Goal: Task Accomplishment & Management: Use online tool/utility

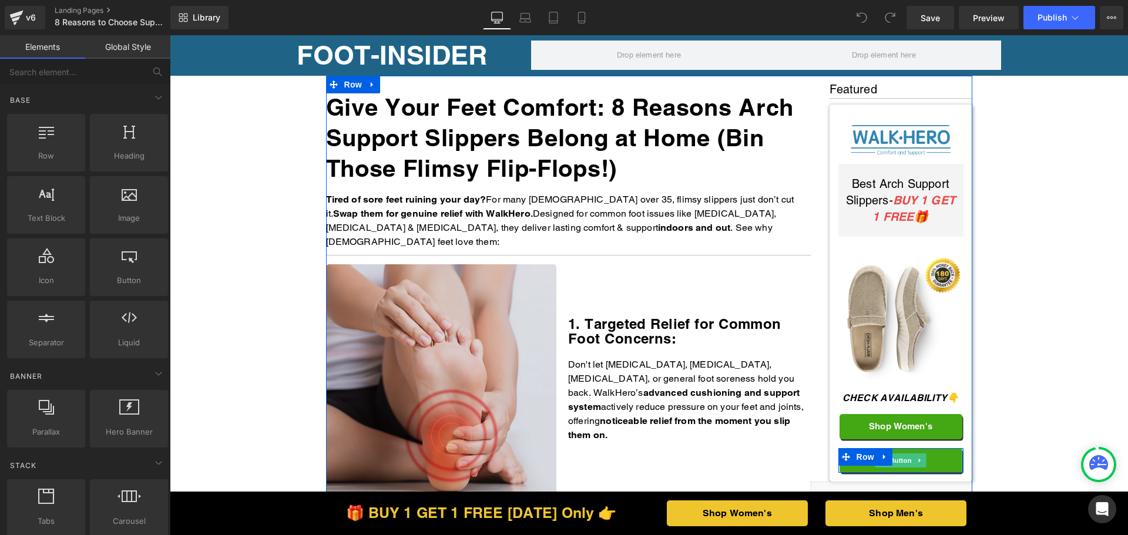
drag, startPoint x: 900, startPoint y: 460, endPoint x: 349, endPoint y: 311, distance: 570.1
click at [900, 460] on span "Button" at bounding box center [900, 460] width 27 height 14
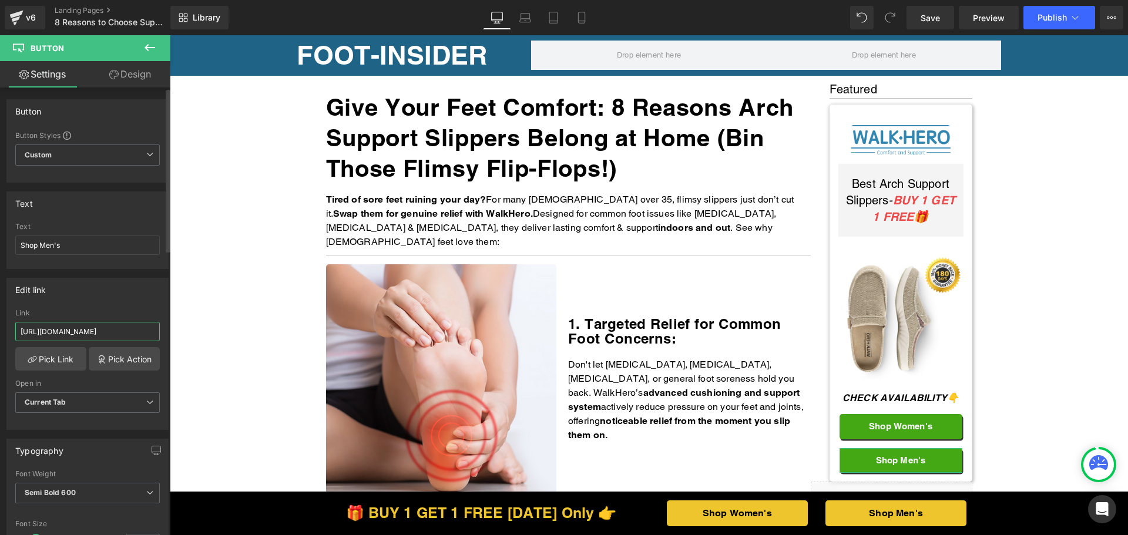
click at [90, 331] on input "https://walkhero.com/products/mens-arch-support-slippers-buy-1-get-1-free-1" at bounding box center [87, 331] width 144 height 19
paste input "thewalkhero.com/products/mens-arch-support-slippers-buy-1-get-1-free"
type input "https://thewalkhero.com/products/mens-arch-support-slippers-buy-1-get-1-free"
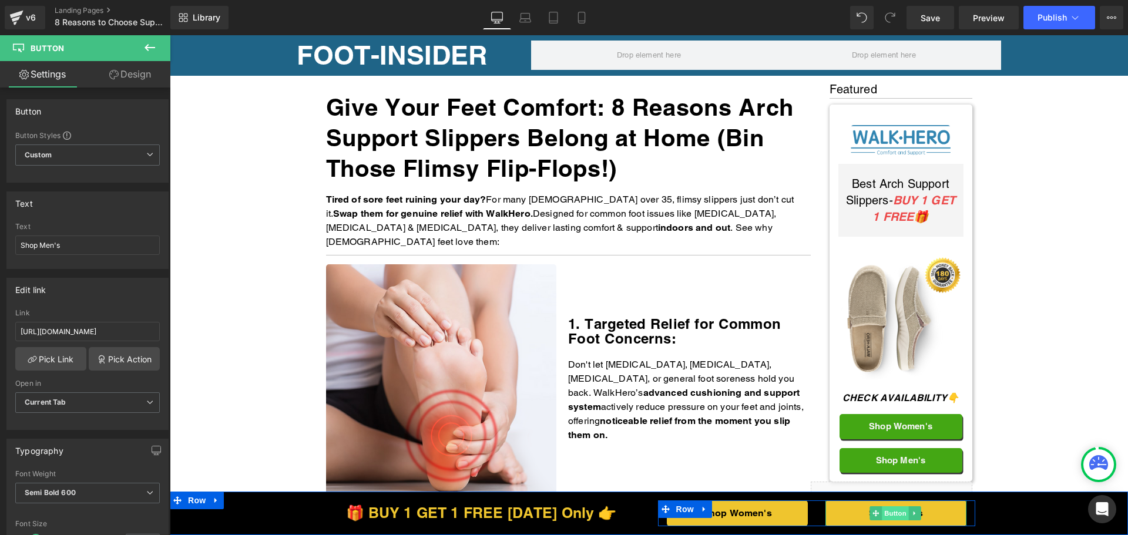
click at [891, 512] on span "Button" at bounding box center [894, 513] width 27 height 14
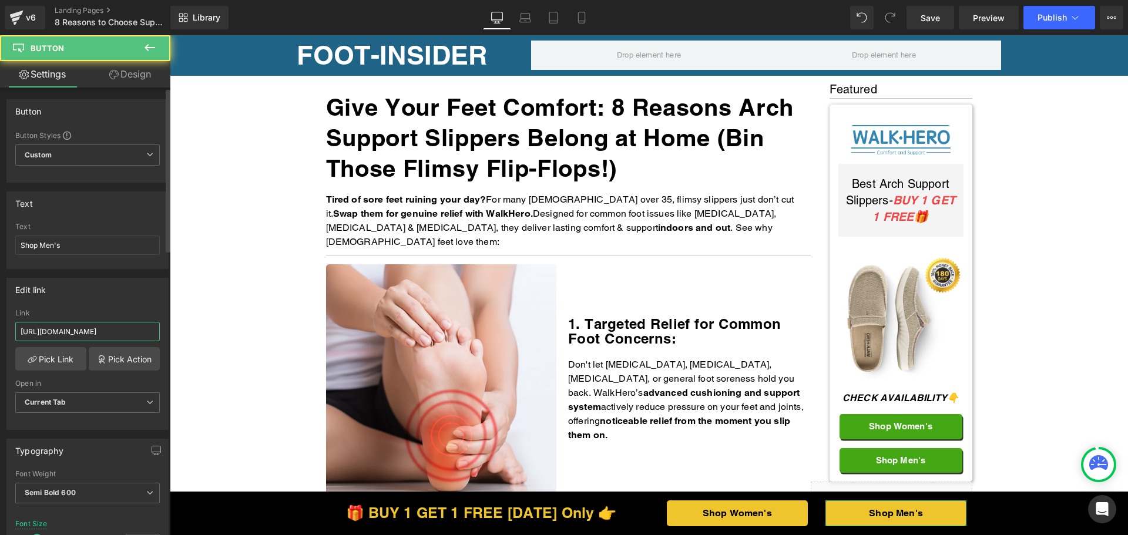
click at [82, 332] on input "https://walkhero.com/products/mens-arch-support-slippers-buy-1-get-1-free-1" at bounding box center [87, 331] width 144 height 19
paste input "thewalkhero.com/products/mens-arch-support-slippers-buy-1-get-1-free"
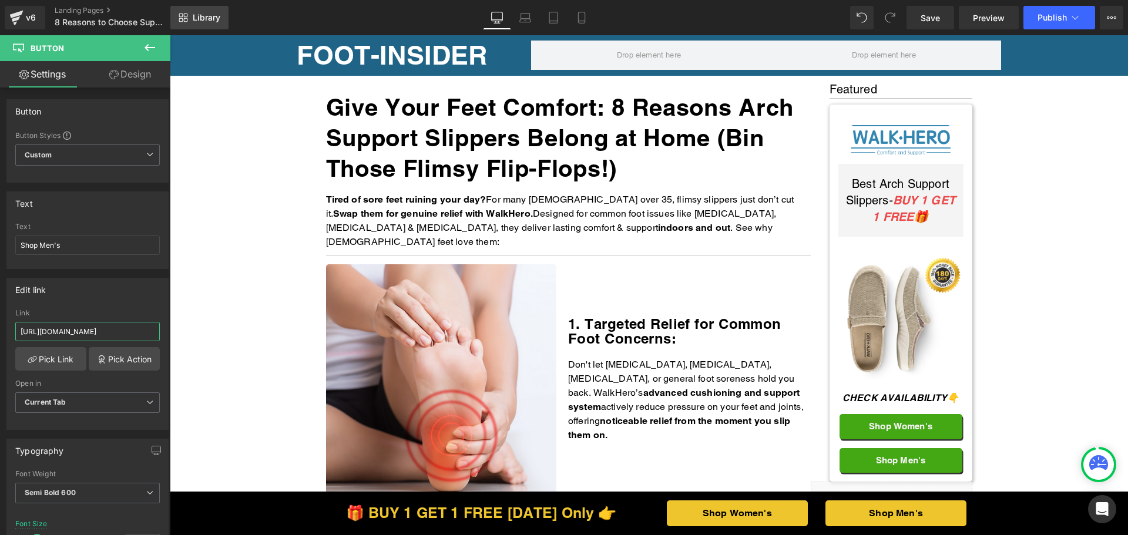
type input "https://thewalkhero.com/products/mens-arch-support-slippers-buy-1-get-1-free"
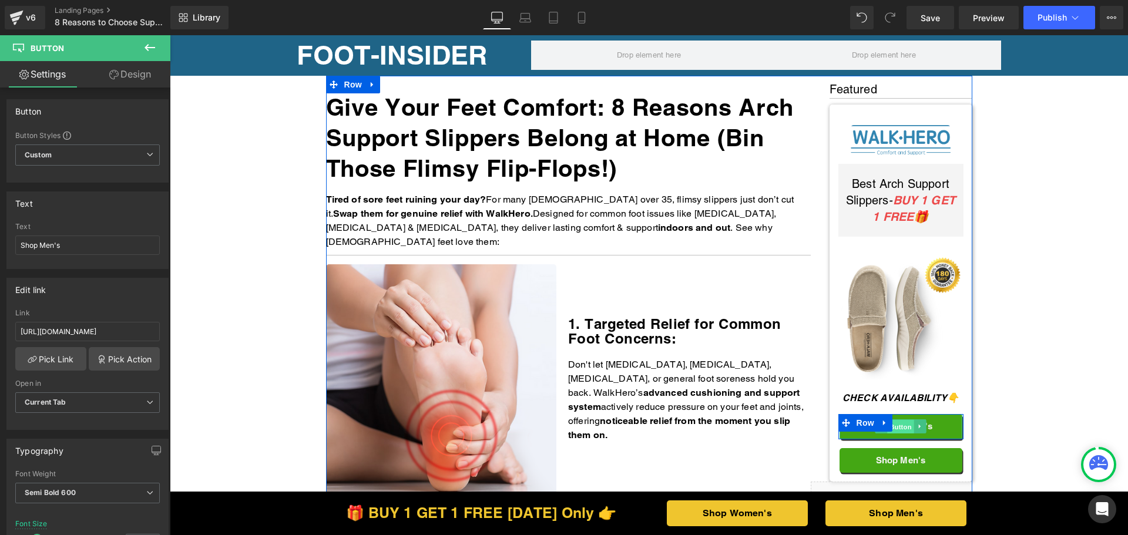
click at [903, 423] on span "Button" at bounding box center [900, 427] width 27 height 14
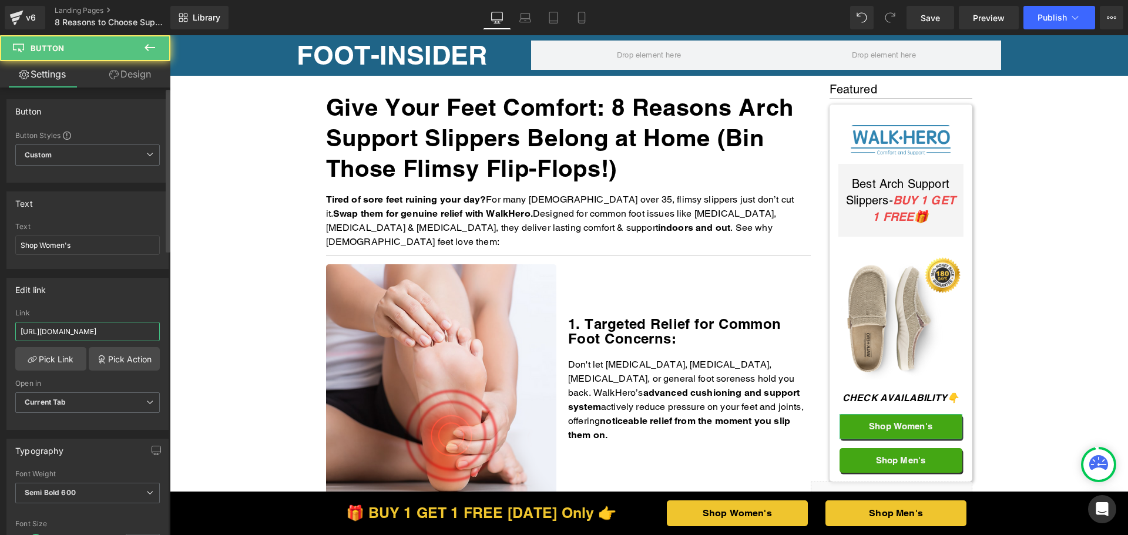
click at [112, 338] on input "https://walkhero.com/products/womens-arch-support-slippers-buy-1-get-1-free" at bounding box center [87, 331] width 144 height 19
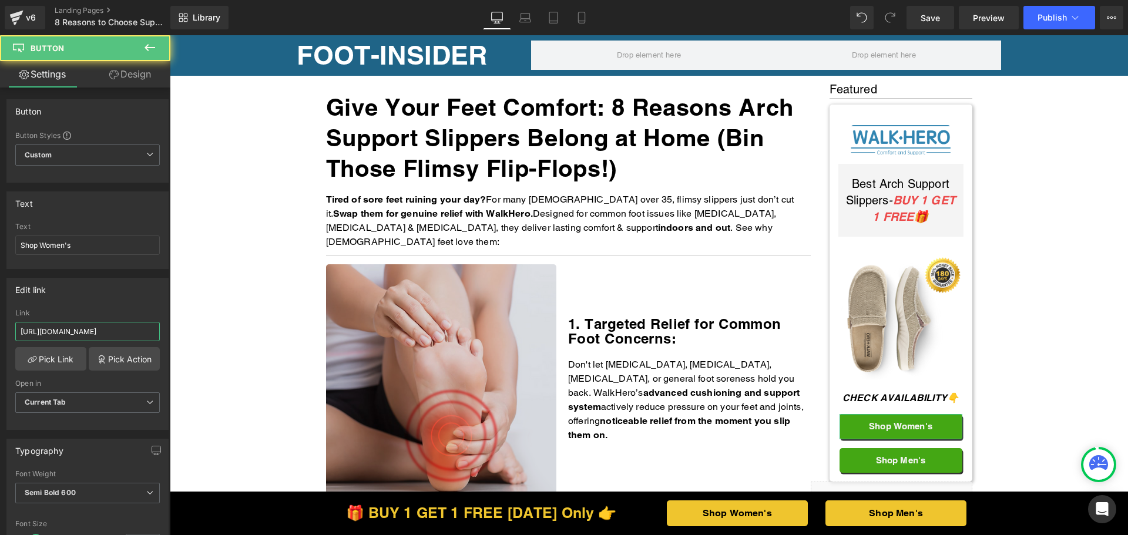
paste input "the"
type input "https://thewalkhero.com/products/womens-arch-support-slippers-buy-1-get-1-free"
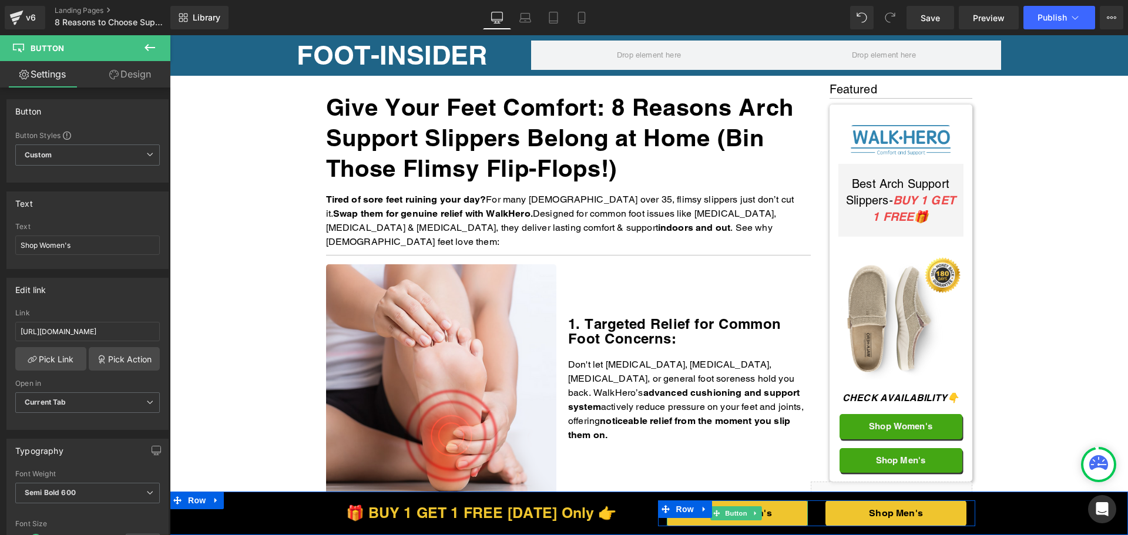
click at [735, 518] on span "Button" at bounding box center [736, 513] width 27 height 14
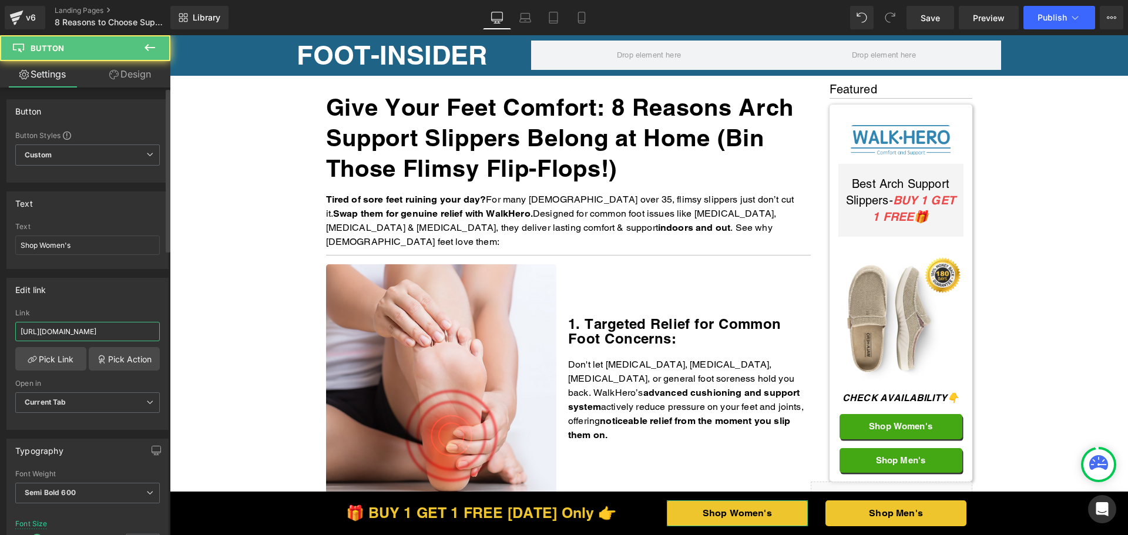
click at [69, 325] on input "https://walkhero.com/products/womens-arch-support-slippers-buy-1-get-1-free" at bounding box center [87, 331] width 144 height 19
paste input "the"
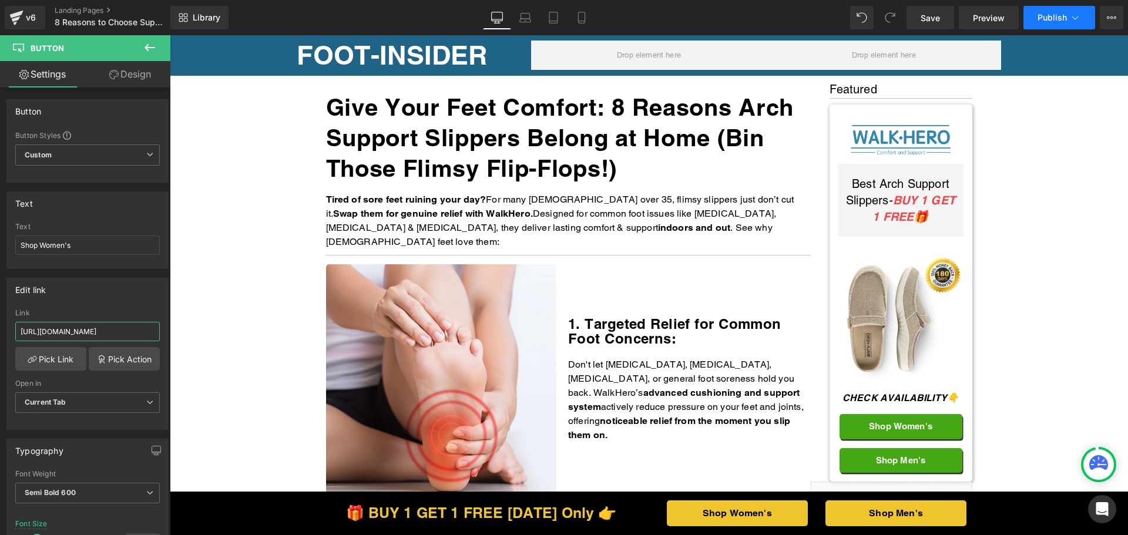
type input "https://thewalkhero.com/products/womens-arch-support-slippers-buy-1-get-1-free"
click at [1061, 20] on span "Publish" at bounding box center [1051, 17] width 29 height 9
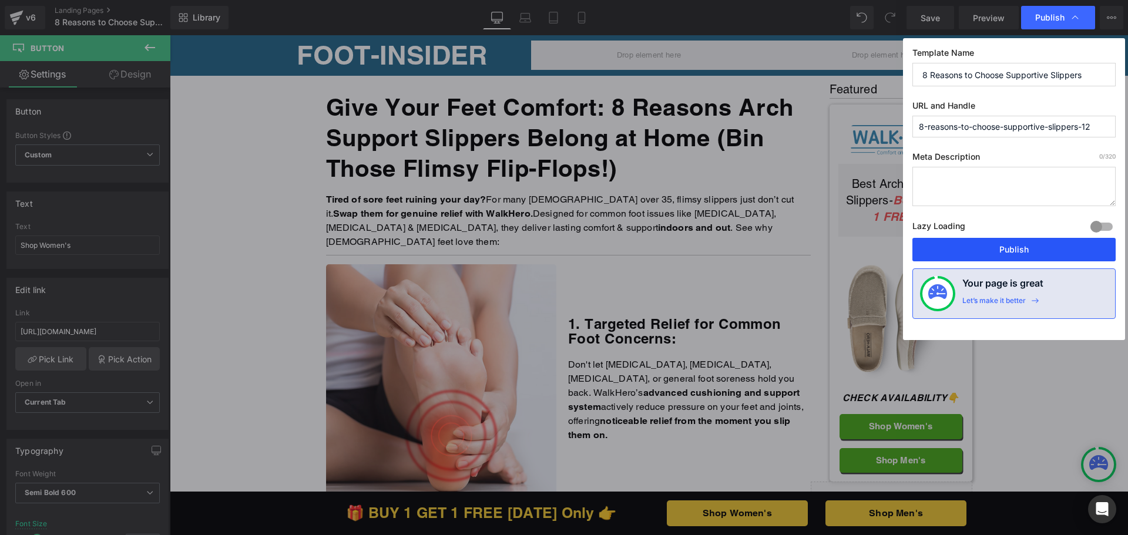
click at [1017, 251] on button "Publish" at bounding box center [1013, 249] width 203 height 23
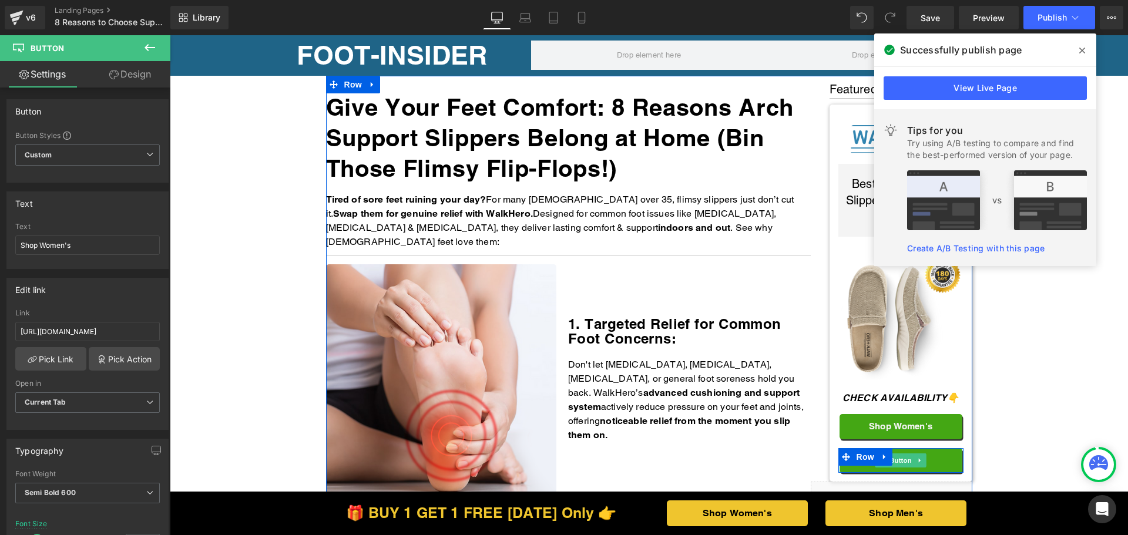
drag, startPoint x: 895, startPoint y: 465, endPoint x: 230, endPoint y: 348, distance: 675.1
click at [895, 465] on span "Button" at bounding box center [900, 460] width 27 height 14
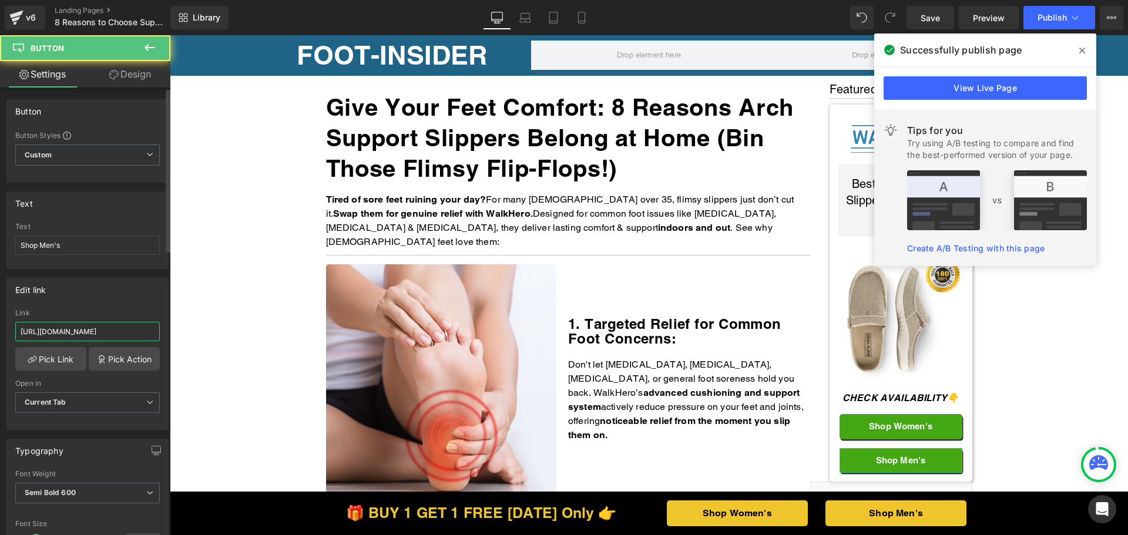
click at [92, 327] on input "https://thewalkhero.com/products/mens-arch-support-slippers-buy-1-get-1-free" at bounding box center [87, 331] width 144 height 19
paste input "walkhero.com/products/mens-arch-support-slippers-buy-1-get-1-free-1"
type input "https://walkhero.com/products/mens-arch-support-slippers-buy-1-get-1-free-1"
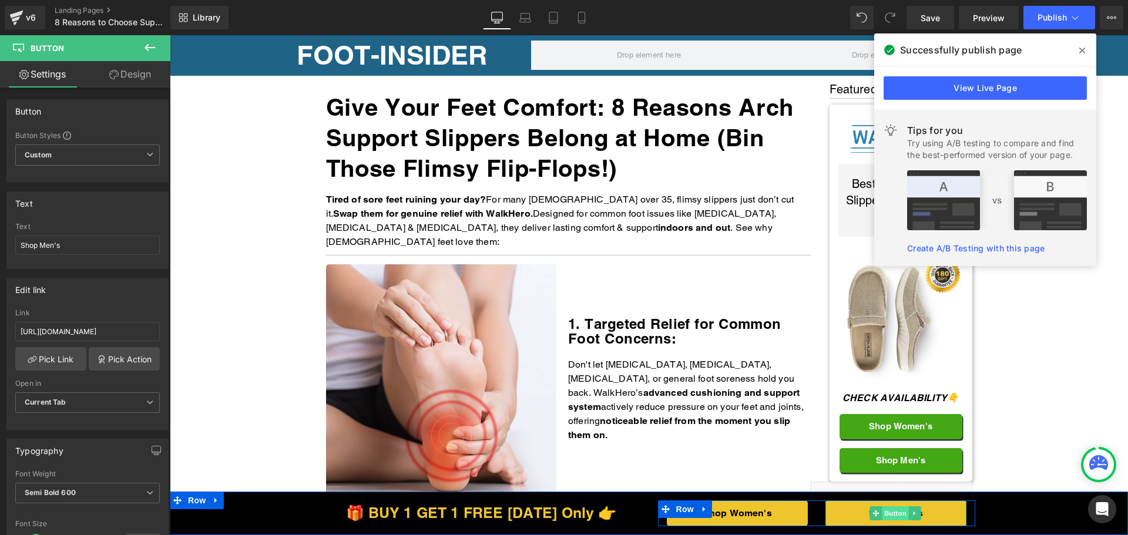
click at [885, 513] on span "Button" at bounding box center [894, 513] width 27 height 14
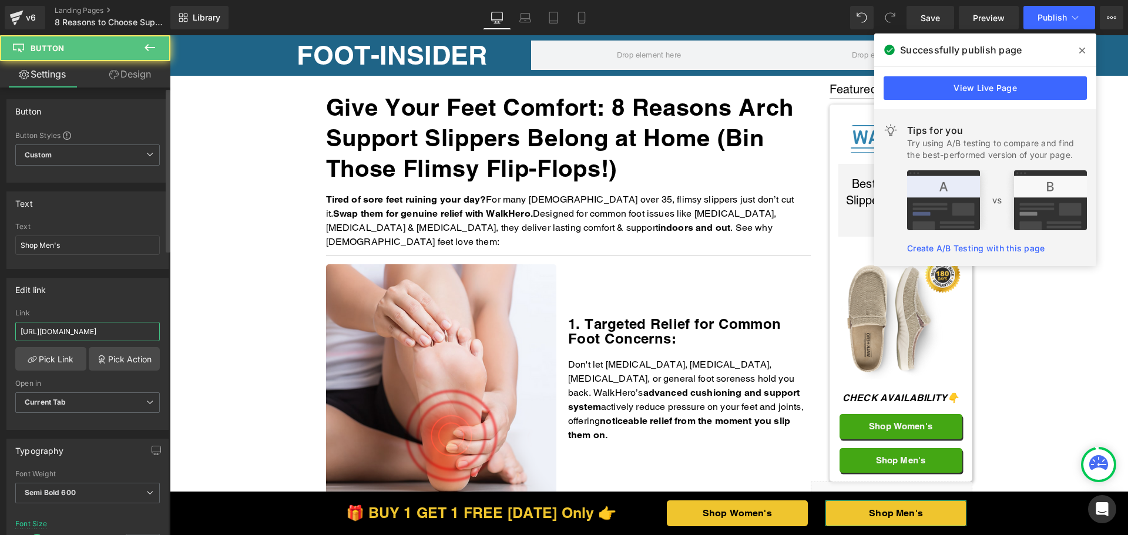
drag, startPoint x: 80, startPoint y: 333, endPoint x: 89, endPoint y: 336, distance: 9.8
click at [80, 334] on input "https://thewalkhero.com/products/mens-arch-support-slippers-buy-1-get-1-free" at bounding box center [87, 331] width 144 height 19
paste input "walkhero.com/products/mens-arch-support-slippers-buy-1-get-1-free-1"
type input "https://walkhero.com/products/mens-arch-support-slippers-buy-1-get-1-free-1"
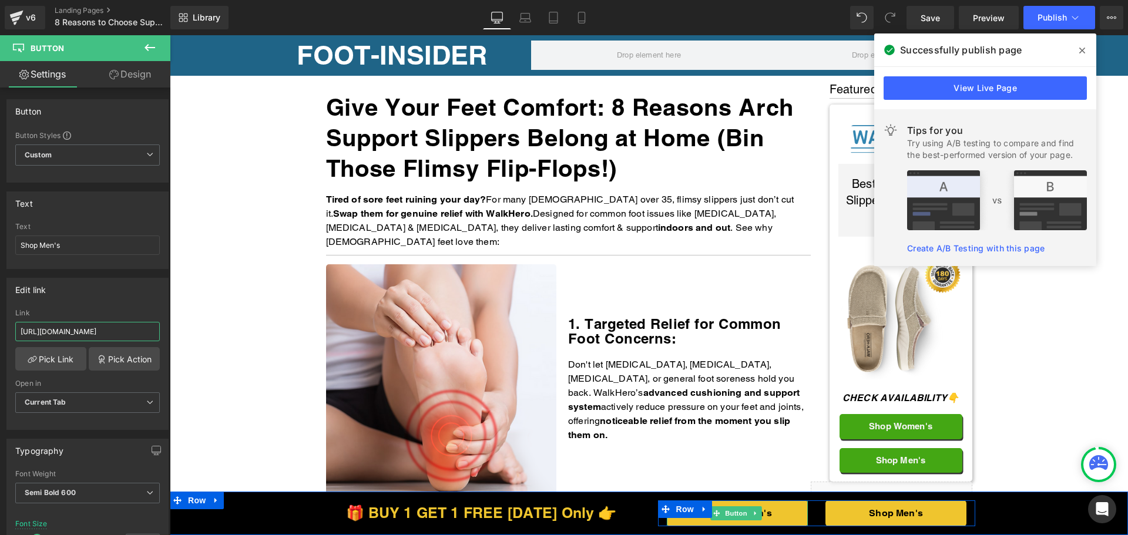
drag, startPoint x: 739, startPoint y: 513, endPoint x: 274, endPoint y: 419, distance: 473.8
click at [739, 513] on span "Button" at bounding box center [736, 513] width 27 height 14
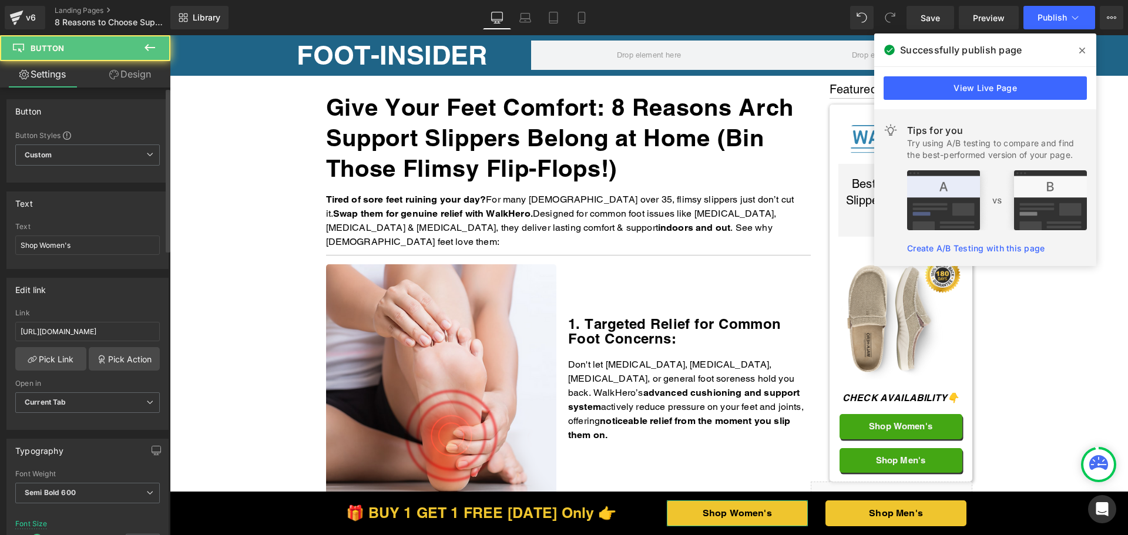
click at [100, 345] on div "Link https://thewalkhero.com/products/womens-arch-support-slippers-buy-1-get-1-…" at bounding box center [87, 328] width 144 height 38
click at [95, 329] on input "https://thewalkhero.com/products/womens-arch-support-slippers-buy-1-get-1-free" at bounding box center [87, 331] width 144 height 19
paste input "text"
type input "https://walkhero.com/products/womens-arch-support-slippers-buy-1-get-1-free"
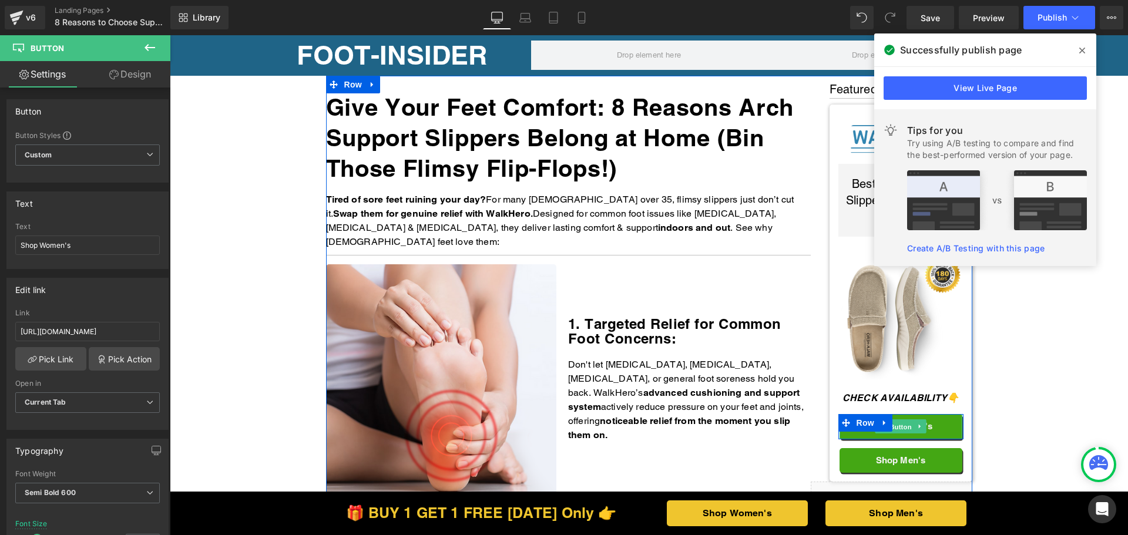
click at [892, 428] on span "Button" at bounding box center [900, 427] width 27 height 14
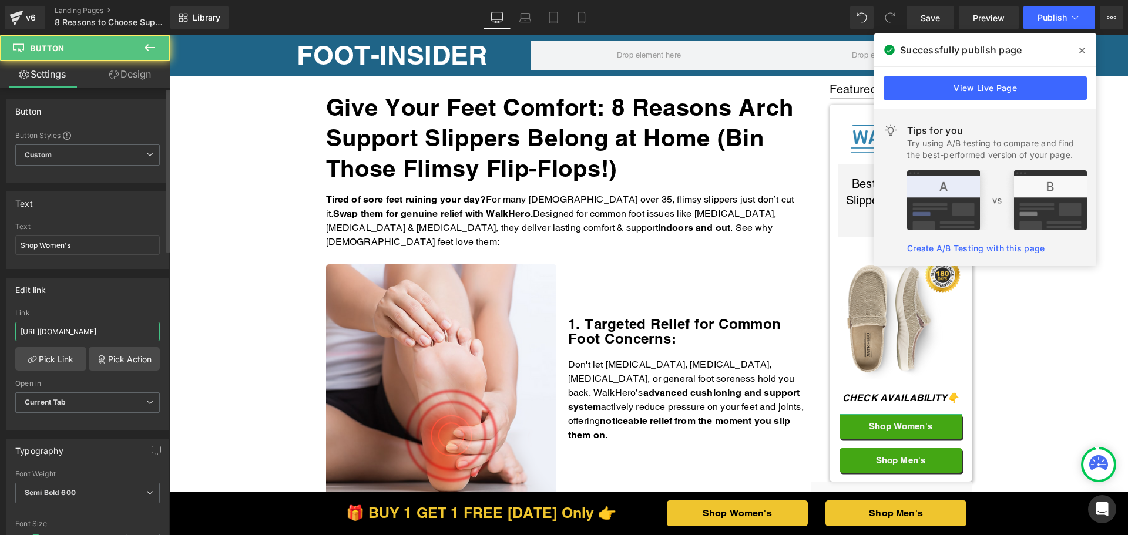
click at [85, 337] on input "https://thewalkhero.com/products/womens-arch-support-slippers-buy-1-get-1-free" at bounding box center [87, 331] width 144 height 19
paste input "text"
type input "https://walkhero.com/products/womens-arch-support-slippers-buy-1-get-1-free"
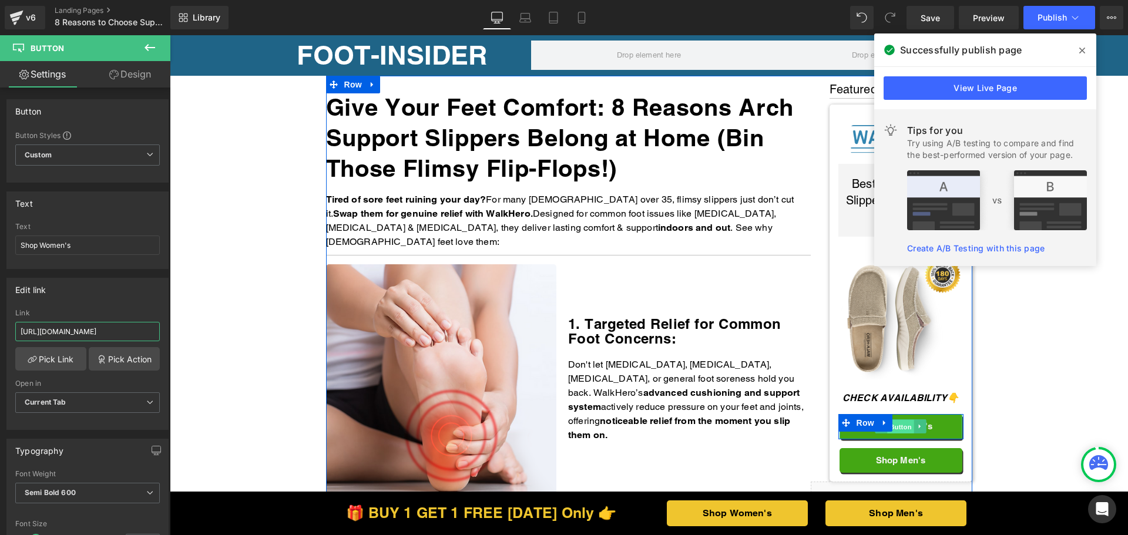
click at [899, 422] on span "Button" at bounding box center [900, 427] width 27 height 14
click at [899, 462] on span "Button" at bounding box center [900, 460] width 27 height 14
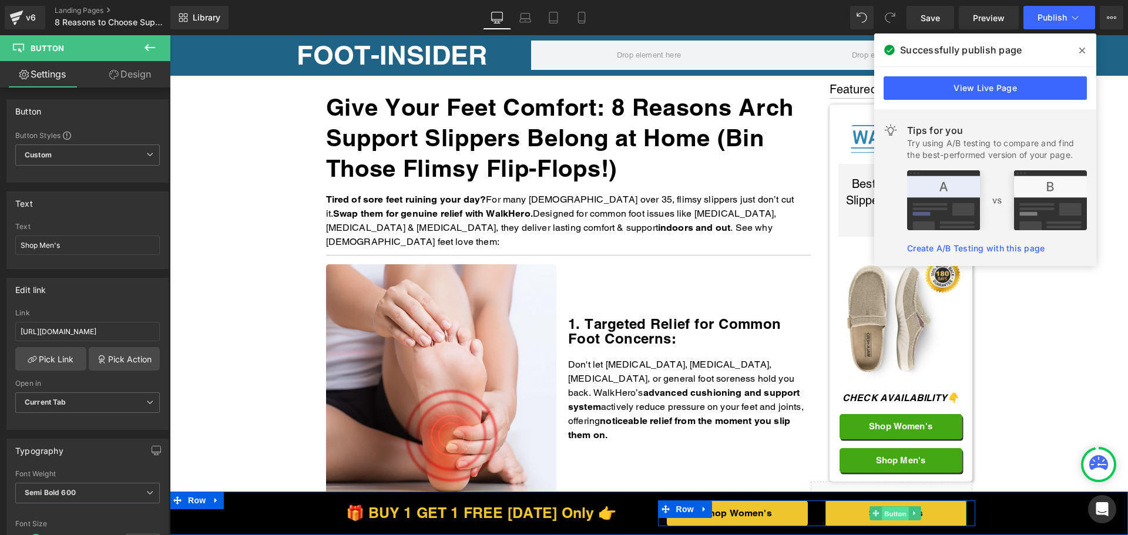
click at [892, 513] on span "Button" at bounding box center [894, 514] width 27 height 14
click at [728, 511] on span "Button" at bounding box center [736, 514] width 27 height 14
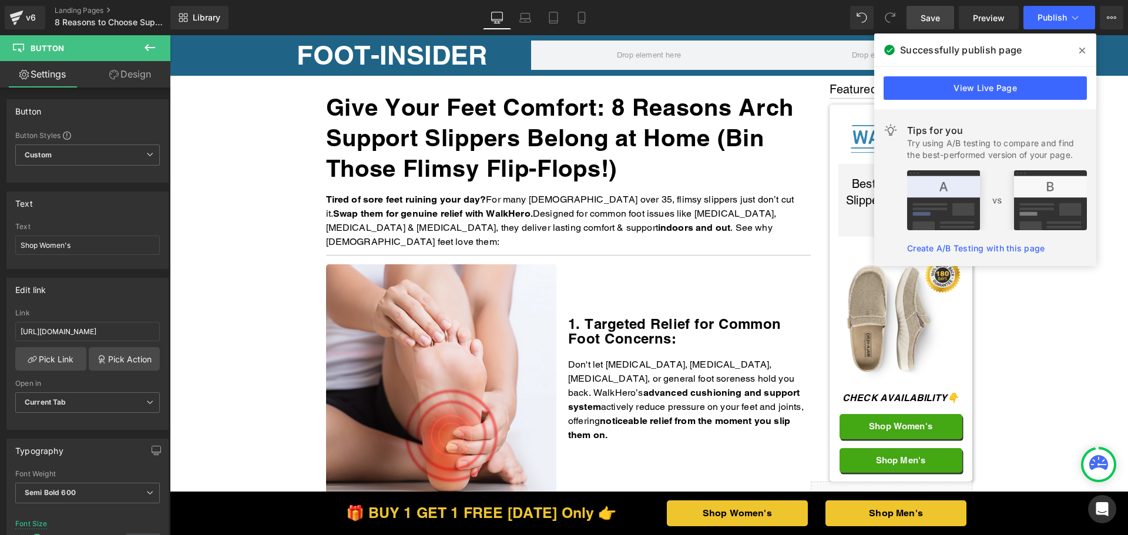
click at [930, 22] on span "Save" at bounding box center [929, 18] width 19 height 12
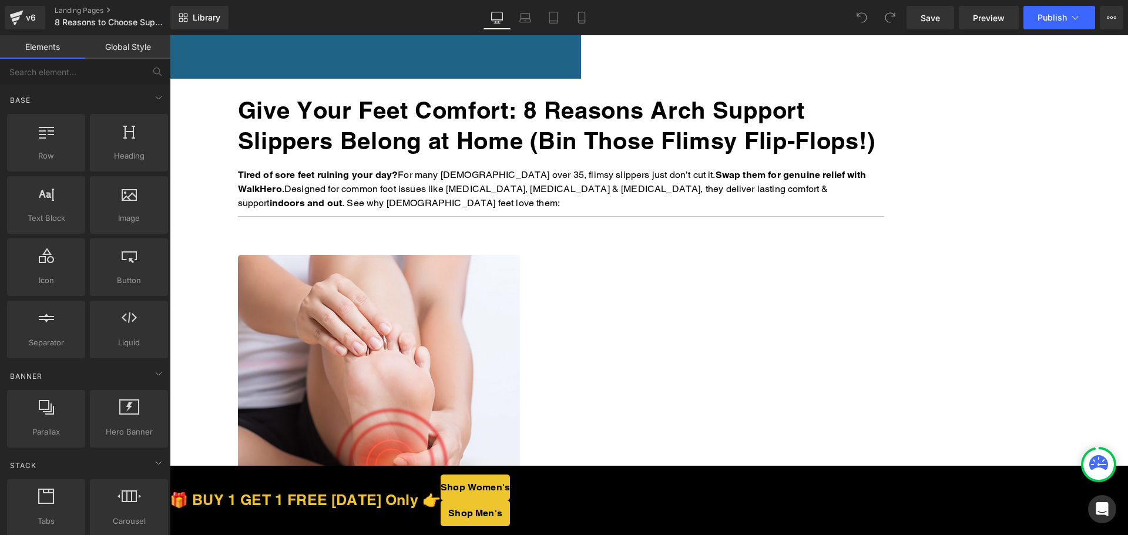
click at [170, 35] on span "Button" at bounding box center [170, 35] width 0 height 0
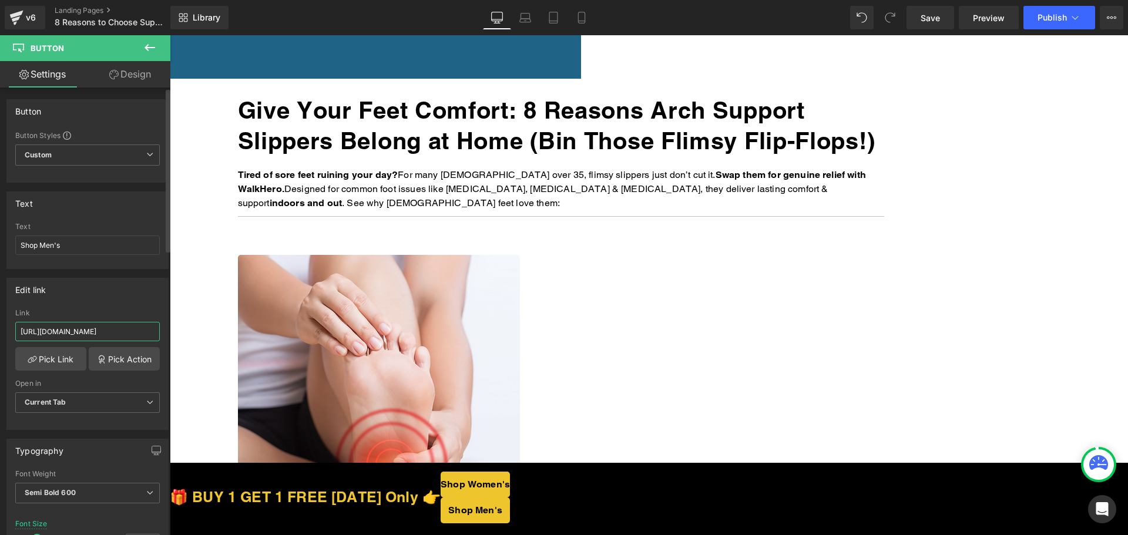
click at [96, 333] on input "[URL][DOMAIN_NAME]" at bounding box center [87, 331] width 144 height 19
paste input "[DOMAIN_NAME][URL]"
type input "[URL][DOMAIN_NAME]"
click at [170, 35] on span "Button" at bounding box center [170, 35] width 0 height 0
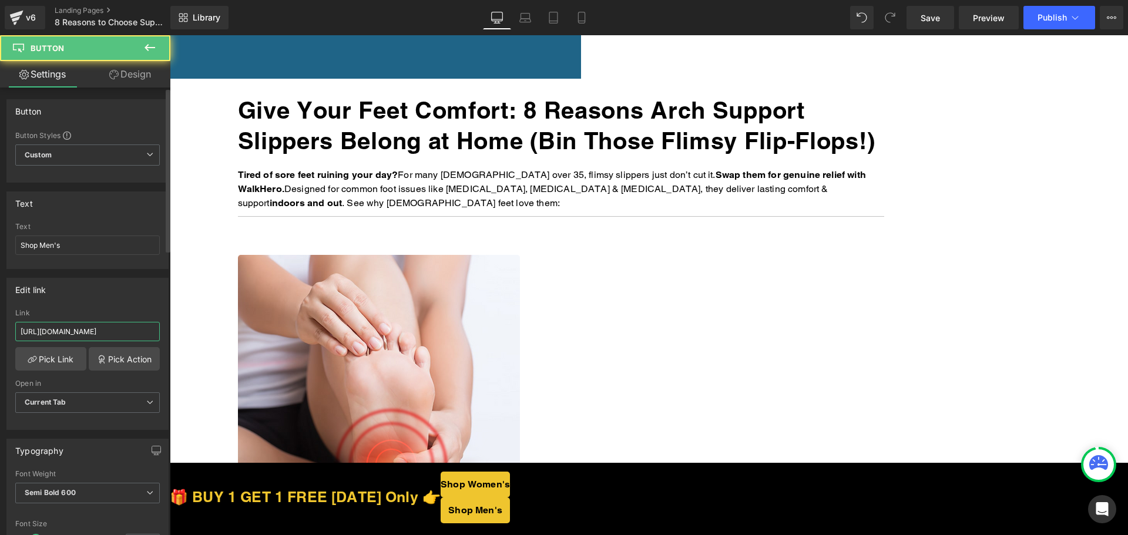
click at [75, 327] on input "[URL][DOMAIN_NAME]" at bounding box center [87, 331] width 144 height 19
paste input "[DOMAIN_NAME][URL]"
type input "[URL][DOMAIN_NAME]"
click at [170, 35] on span "Button" at bounding box center [170, 35] width 0 height 0
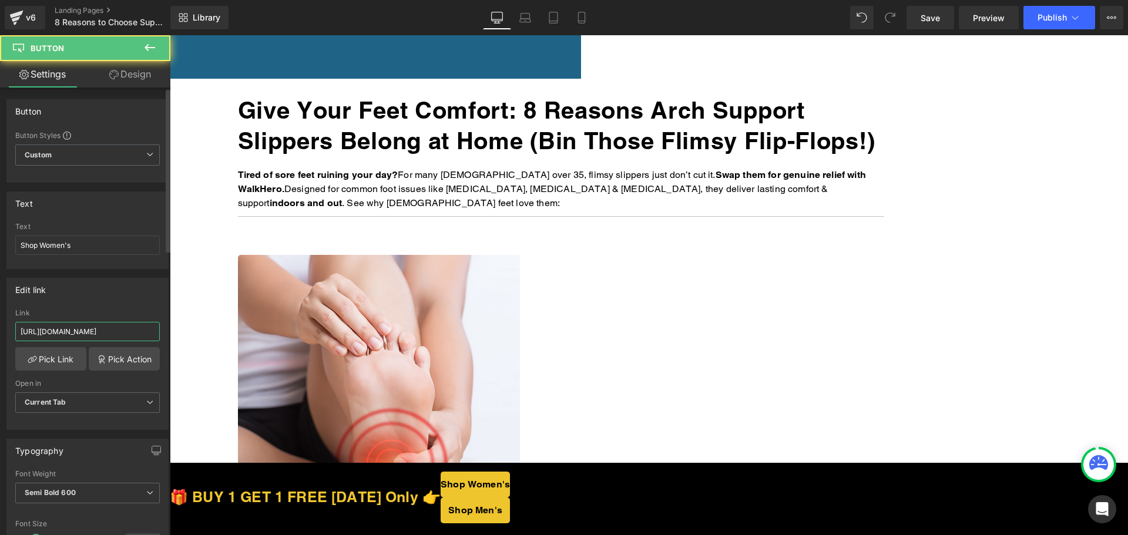
click at [82, 329] on input "[URL][DOMAIN_NAME]" at bounding box center [87, 331] width 144 height 19
paste input "the"
type input "[URL][DOMAIN_NAME]"
click at [170, 35] on span "Button" at bounding box center [170, 35] width 0 height 0
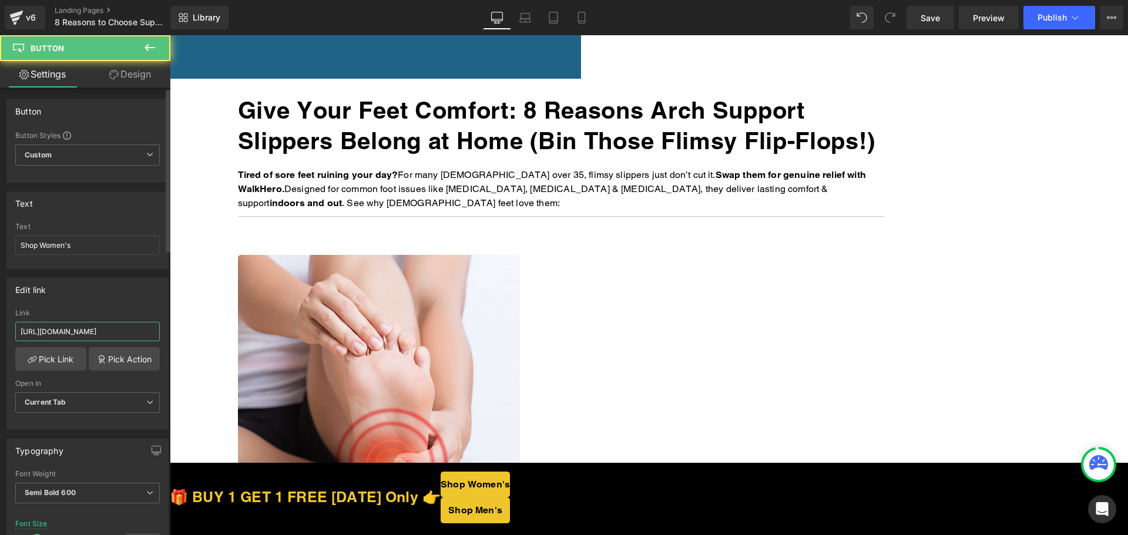
click at [102, 338] on input "[URL][DOMAIN_NAME]" at bounding box center [87, 331] width 144 height 19
paste input "the"
type input "[URL][DOMAIN_NAME]"
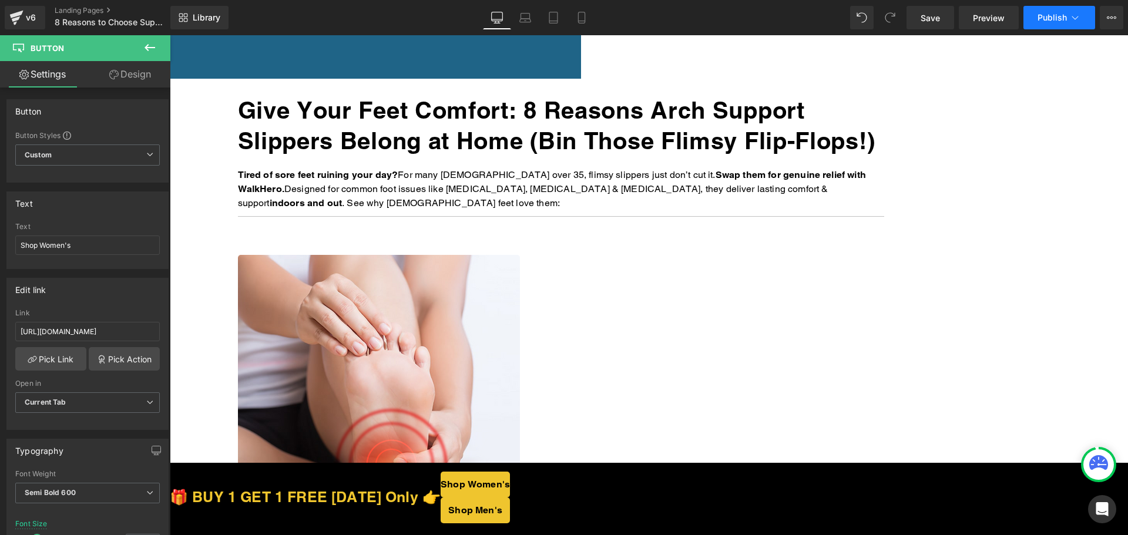
click at [1054, 25] on button "Publish" at bounding box center [1059, 17] width 72 height 23
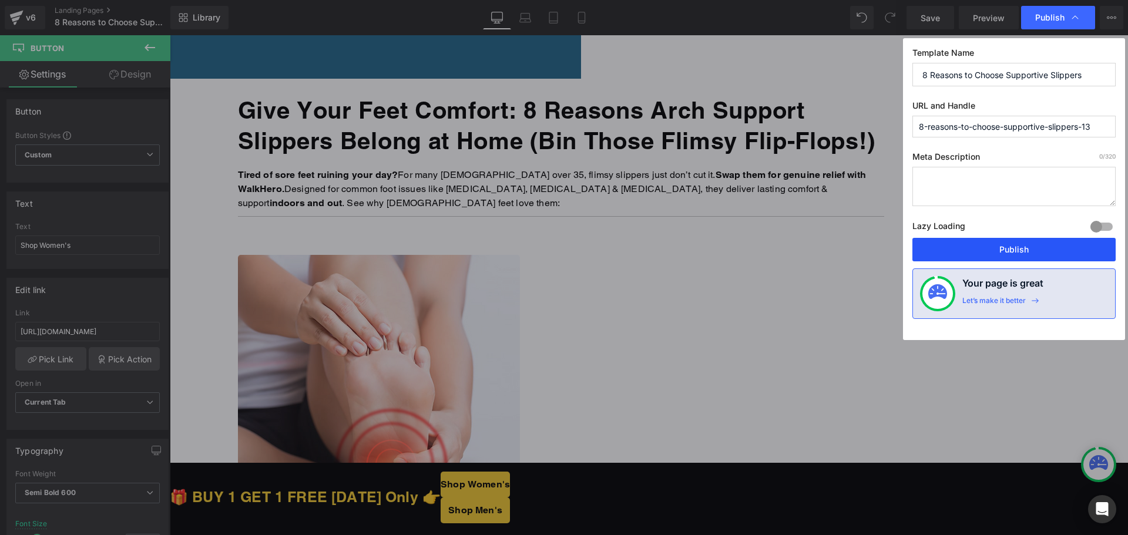
click at [1008, 244] on button "Publish" at bounding box center [1013, 249] width 203 height 23
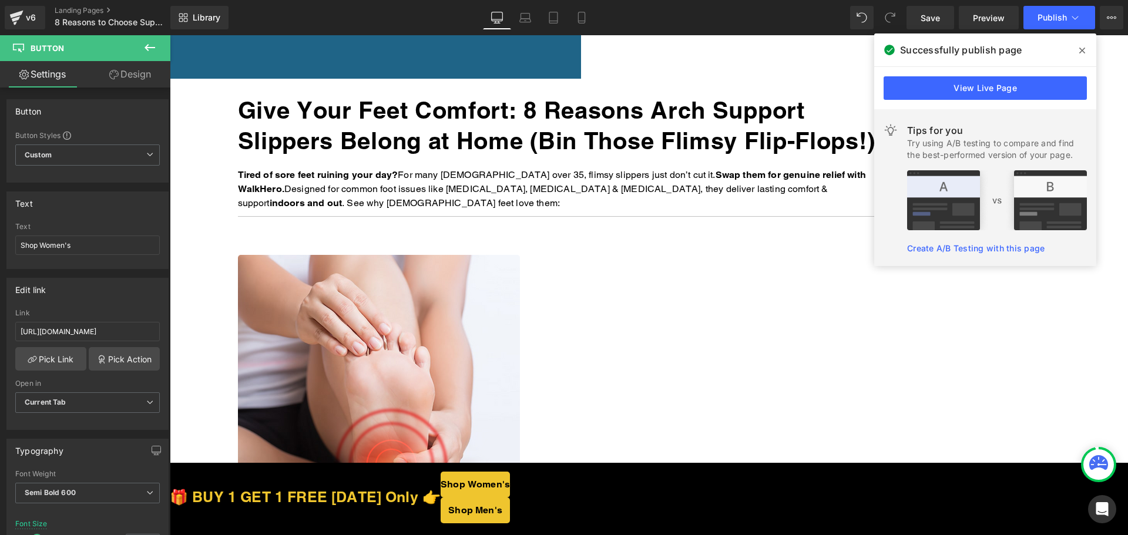
click at [170, 35] on span "Button" at bounding box center [170, 35] width 0 height 0
click at [87, 337] on input "[URL][DOMAIN_NAME]" at bounding box center [87, 331] width 144 height 19
paste input "[DOMAIN_NAME][URL]"
type input "[URL][DOMAIN_NAME]"
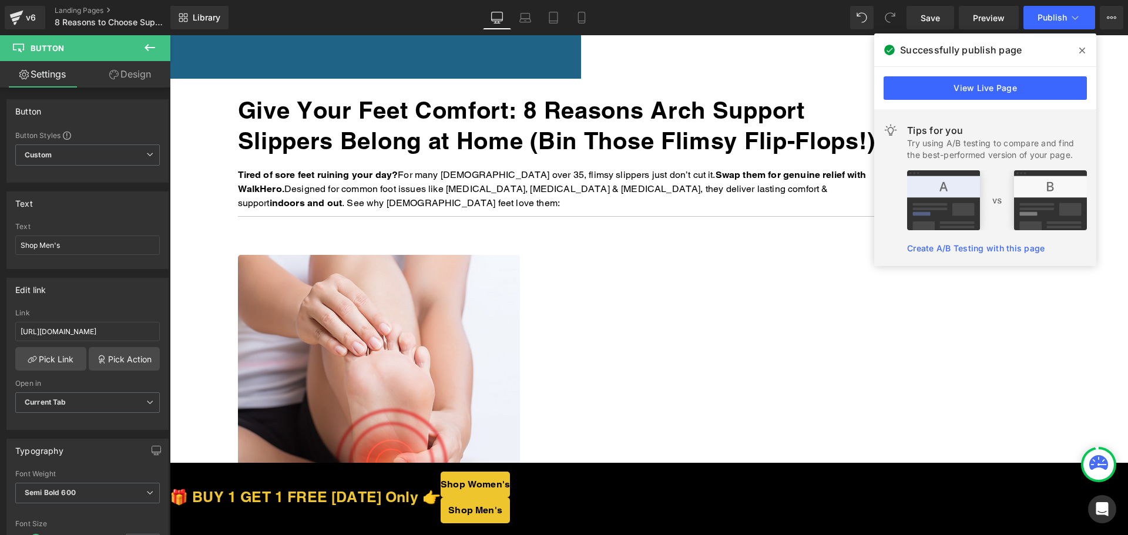
click at [170, 35] on span "Button" at bounding box center [170, 35] width 0 height 0
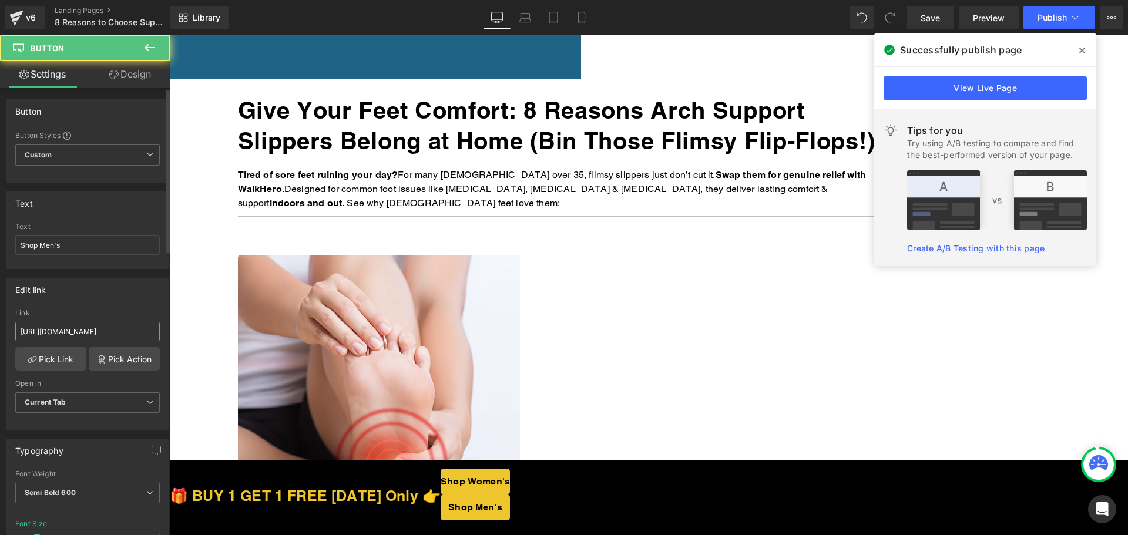
click at [52, 329] on input "[URL][DOMAIN_NAME]" at bounding box center [87, 331] width 144 height 19
paste input "[DOMAIN_NAME][URL]"
type input "[URL][DOMAIN_NAME]"
drag, startPoint x: 896, startPoint y: 428, endPoint x: 534, endPoint y: 410, distance: 362.2
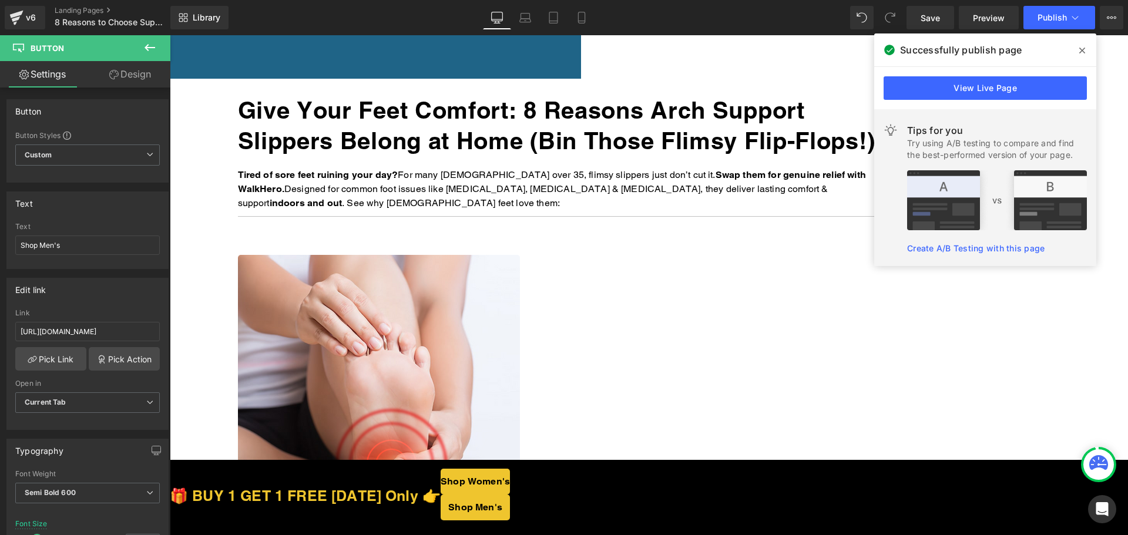
click at [170, 35] on span "Button" at bounding box center [170, 35] width 0 height 0
click at [75, 332] on input "[URL][DOMAIN_NAME]" at bounding box center [87, 331] width 144 height 19
paste input "text"
type input "[URL][DOMAIN_NAME]"
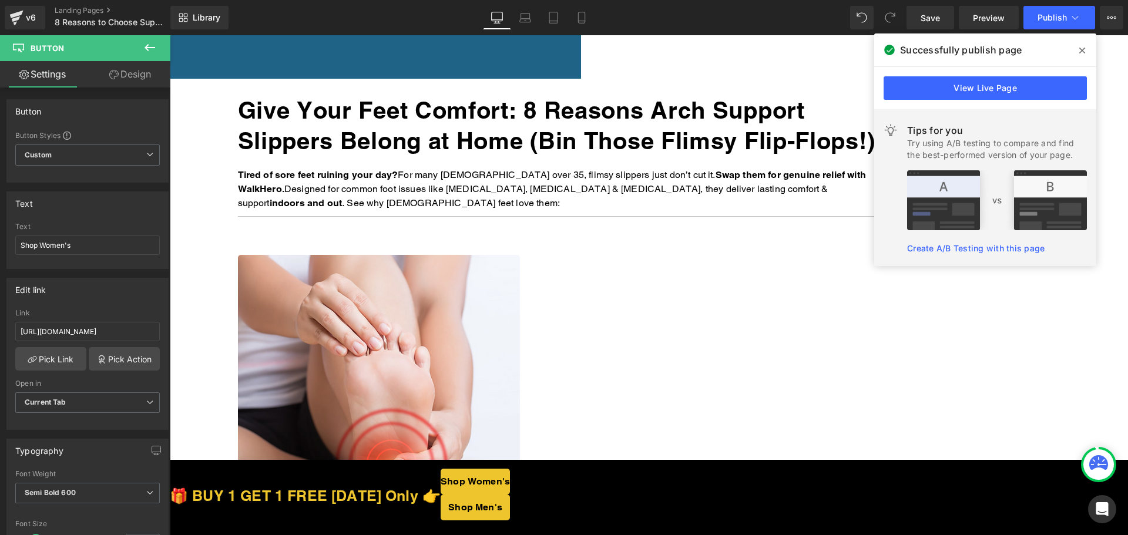
click at [170, 35] on span "Button" at bounding box center [170, 35] width 0 height 0
click at [95, 332] on input "[URL][DOMAIN_NAME]" at bounding box center [87, 331] width 144 height 19
paste input "text"
type input "[URL][DOMAIN_NAME]"
click at [122, 304] on div "Edit link https://walkhero.com/products/womens-arch-support-slippers-buy-1-get-…" at bounding box center [87, 354] width 162 height 152
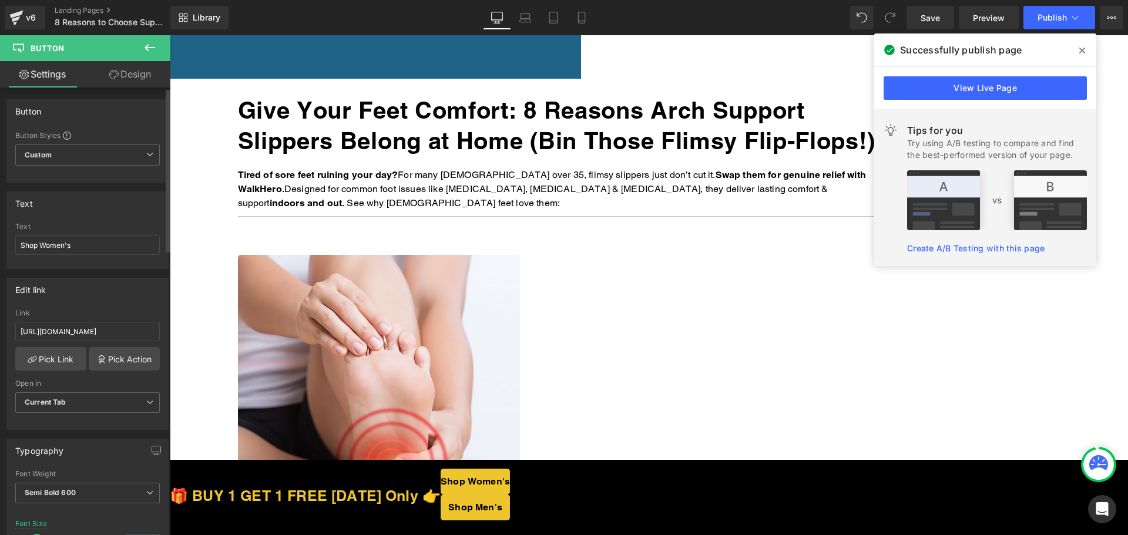
scroll to position [0, 0]
click at [170, 35] on span "Button" at bounding box center [170, 35] width 0 height 0
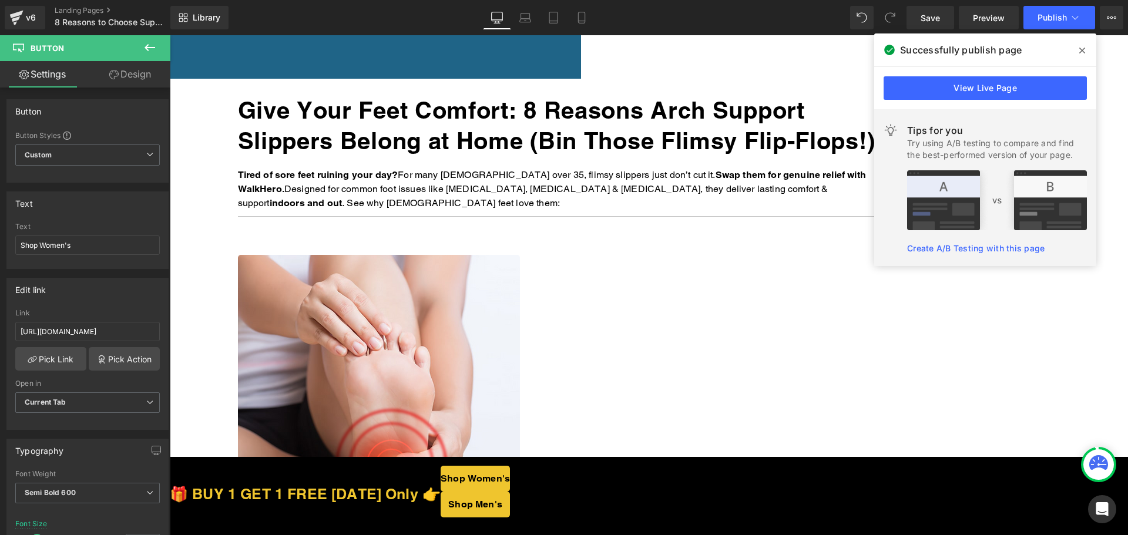
click at [170, 35] on span "Button" at bounding box center [170, 35] width 0 height 0
click at [928, 20] on span "Save" at bounding box center [929, 18] width 19 height 12
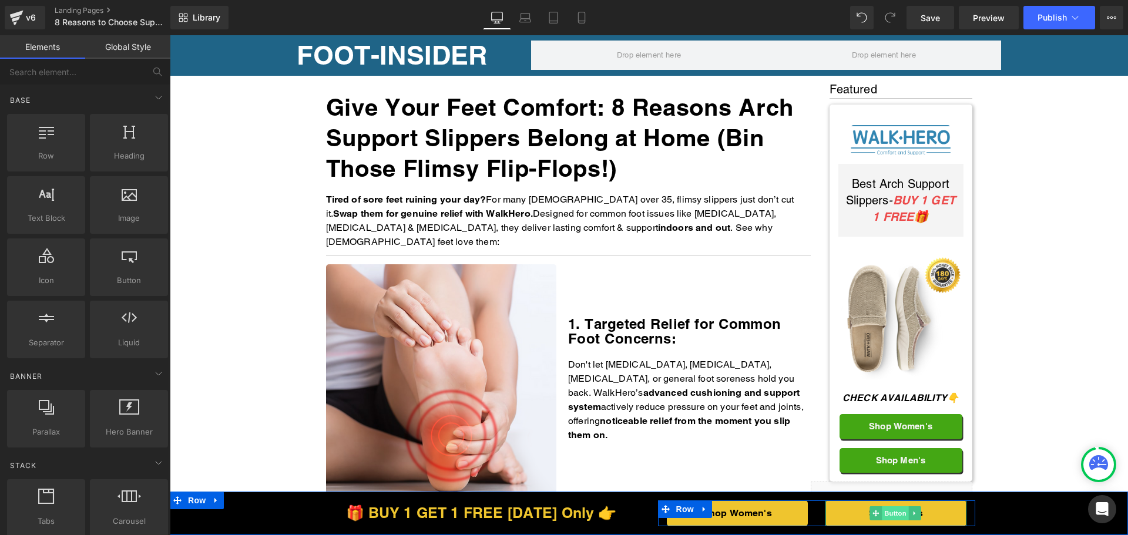
click at [893, 517] on span "Button" at bounding box center [894, 513] width 27 height 14
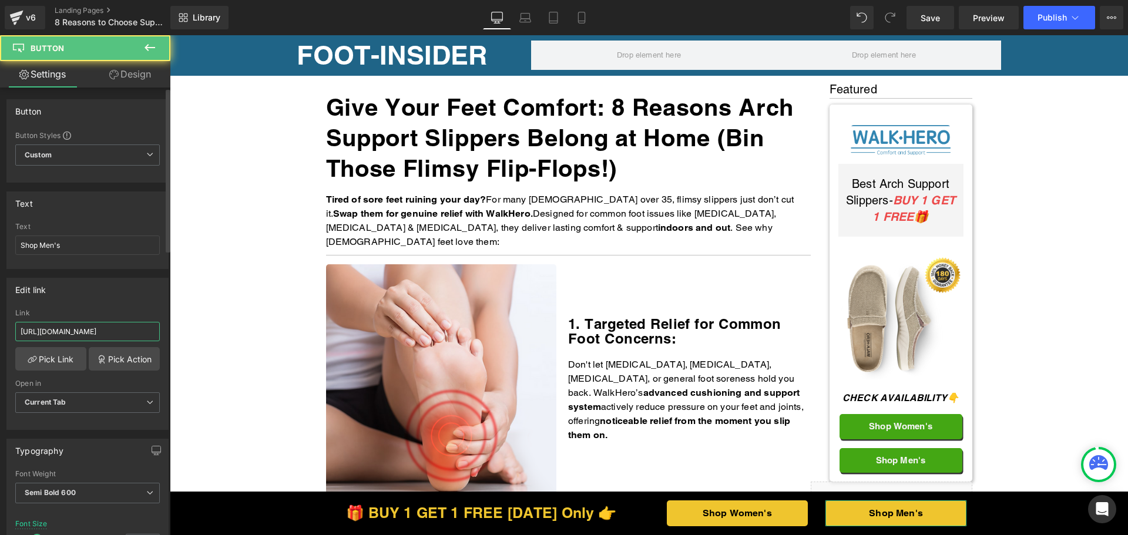
click at [89, 331] on input "[URL][DOMAIN_NAME]" at bounding box center [87, 331] width 144 height 19
paste input "[DOMAIN_NAME][URL]"
type input "[URL][DOMAIN_NAME]"
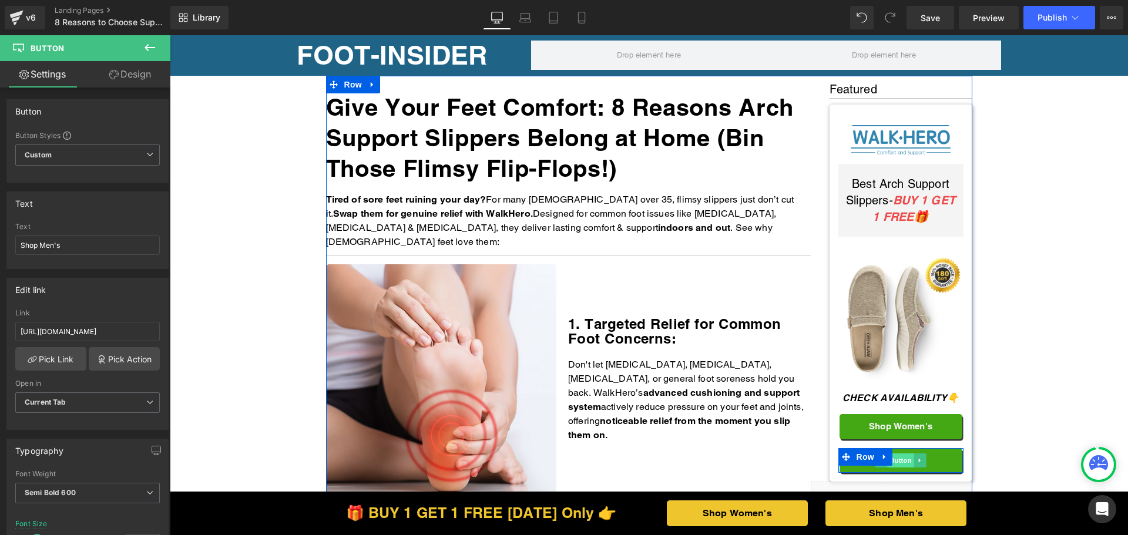
click at [903, 460] on span "Button" at bounding box center [900, 460] width 27 height 14
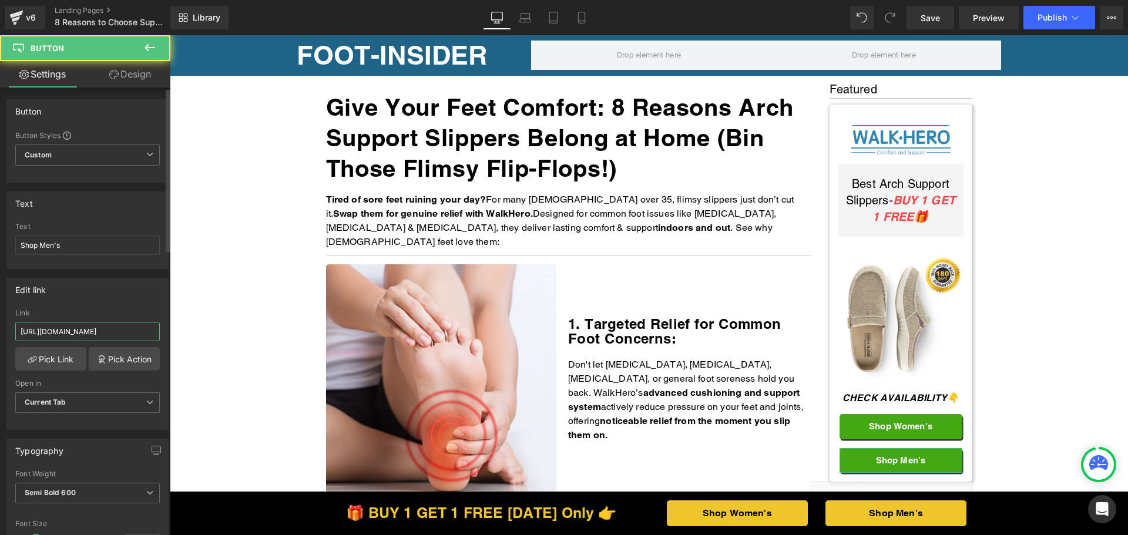
click at [80, 329] on input "[URL][DOMAIN_NAME]" at bounding box center [87, 331] width 144 height 19
paste input "[DOMAIN_NAME][URL]"
type input "[URL][DOMAIN_NAME]"
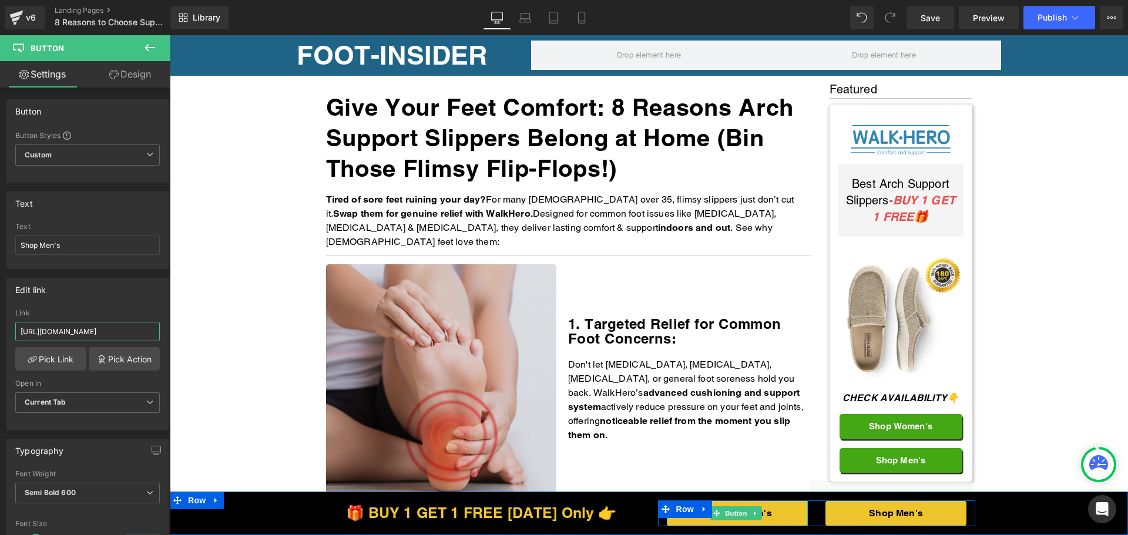
drag, startPoint x: 720, startPoint y: 514, endPoint x: 500, endPoint y: 461, distance: 225.9
click at [723, 514] on span "Button" at bounding box center [736, 513] width 27 height 14
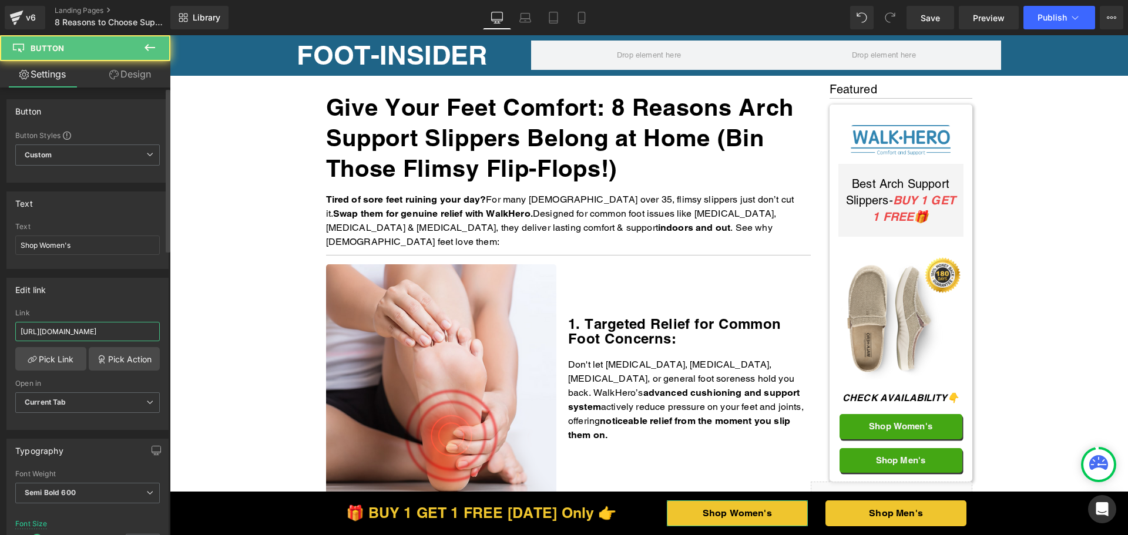
click at [84, 332] on input "[URL][DOMAIN_NAME]" at bounding box center [87, 331] width 144 height 19
paste input "the"
type input "[URL][DOMAIN_NAME]"
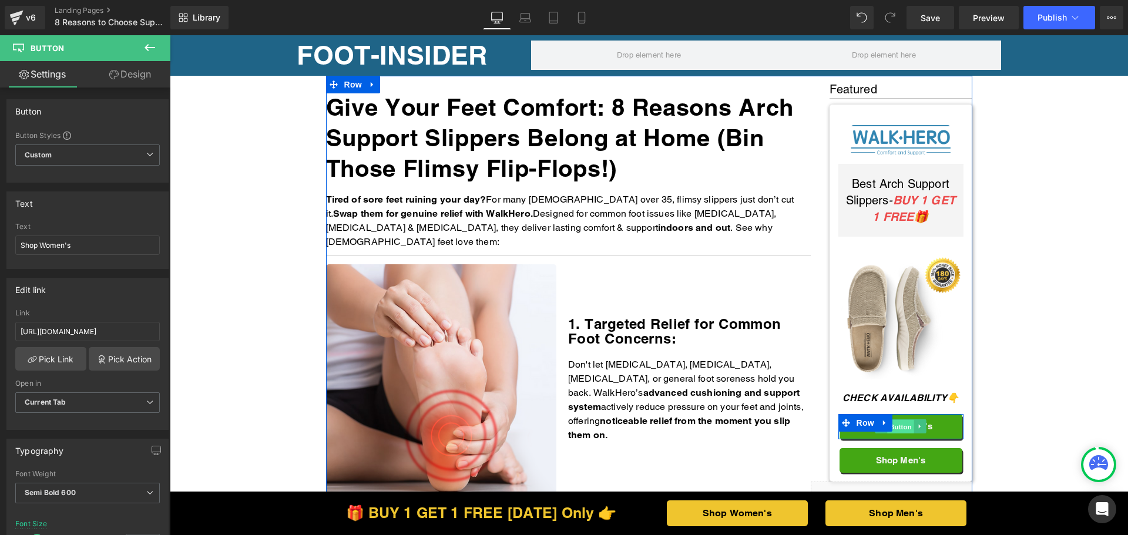
click at [903, 425] on span "Button" at bounding box center [900, 427] width 27 height 14
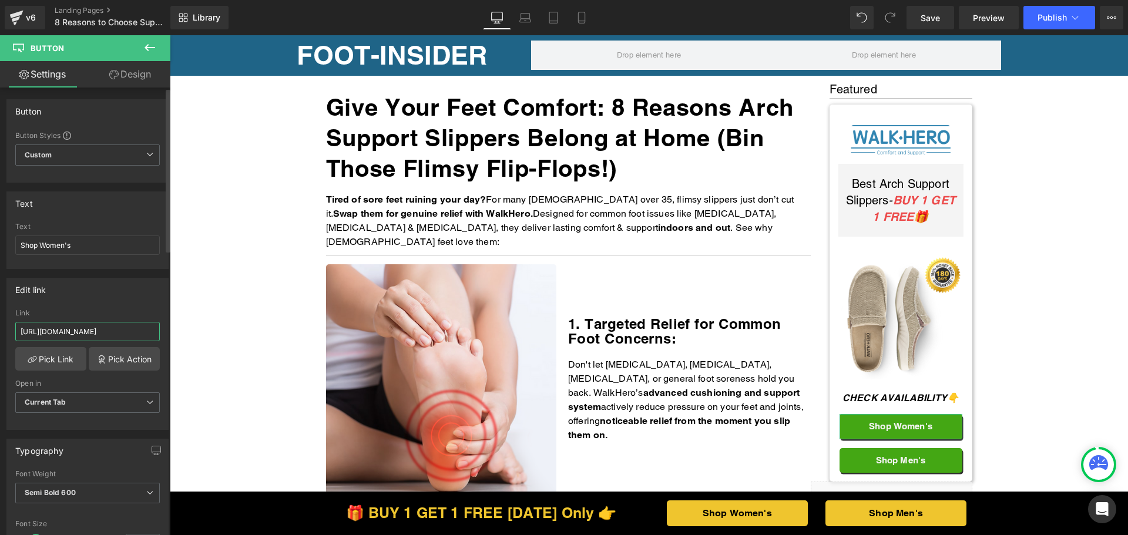
click at [103, 337] on input "[URL][DOMAIN_NAME]" at bounding box center [87, 331] width 144 height 19
paste input "the"
type input "[URL][DOMAIN_NAME]"
click at [1022, 20] on div "Save Preview Publish Scheduled View Live Page View with current Template Save T…" at bounding box center [1014, 17] width 226 height 23
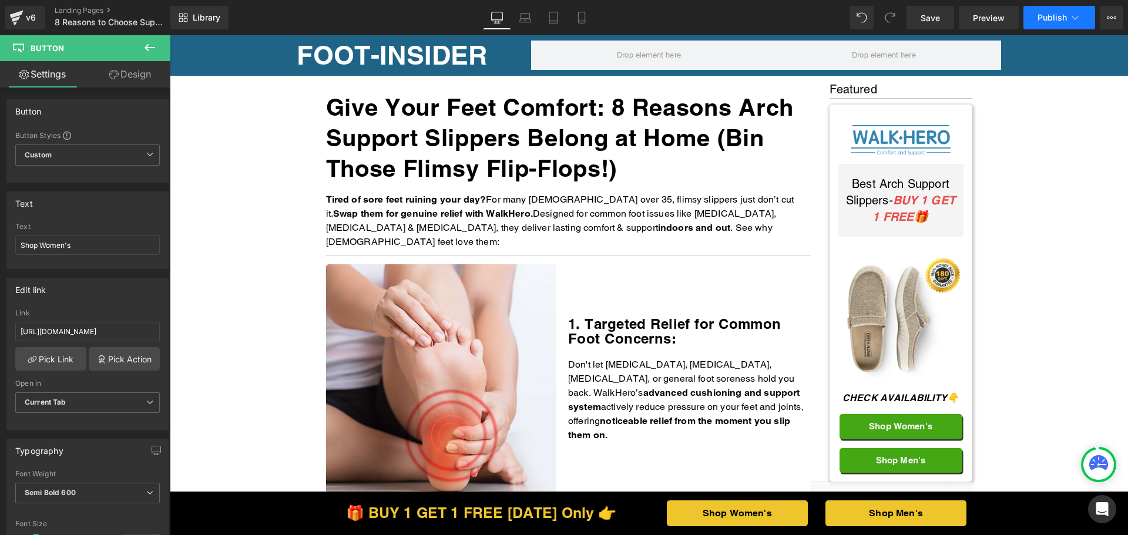
click at [1050, 21] on span "Publish" at bounding box center [1051, 17] width 29 height 9
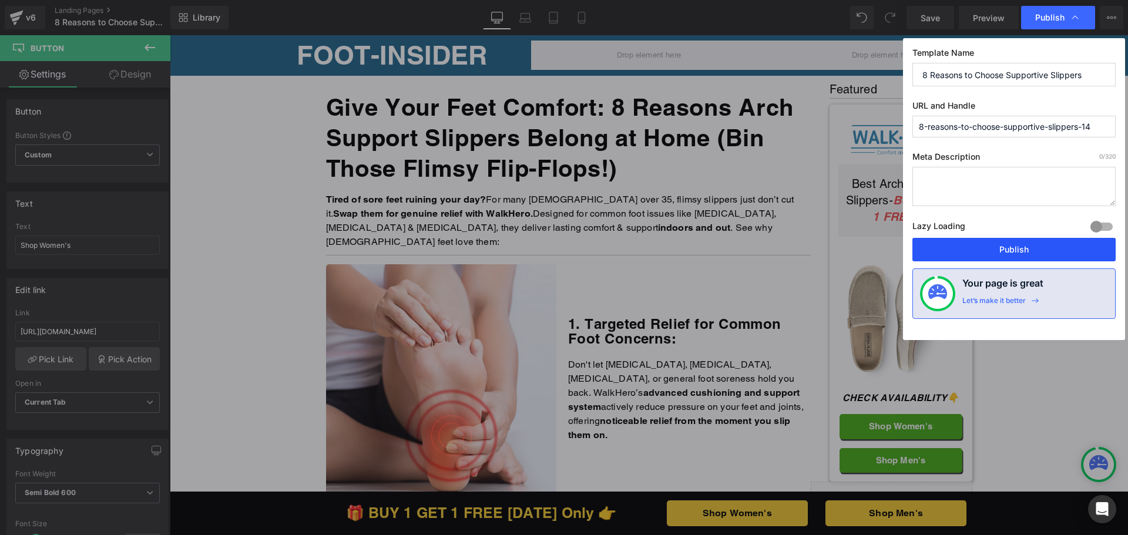
drag, startPoint x: 1034, startPoint y: 238, endPoint x: 864, endPoint y: 210, distance: 171.9
click at [1034, 238] on button "Publish" at bounding box center [1013, 249] width 203 height 23
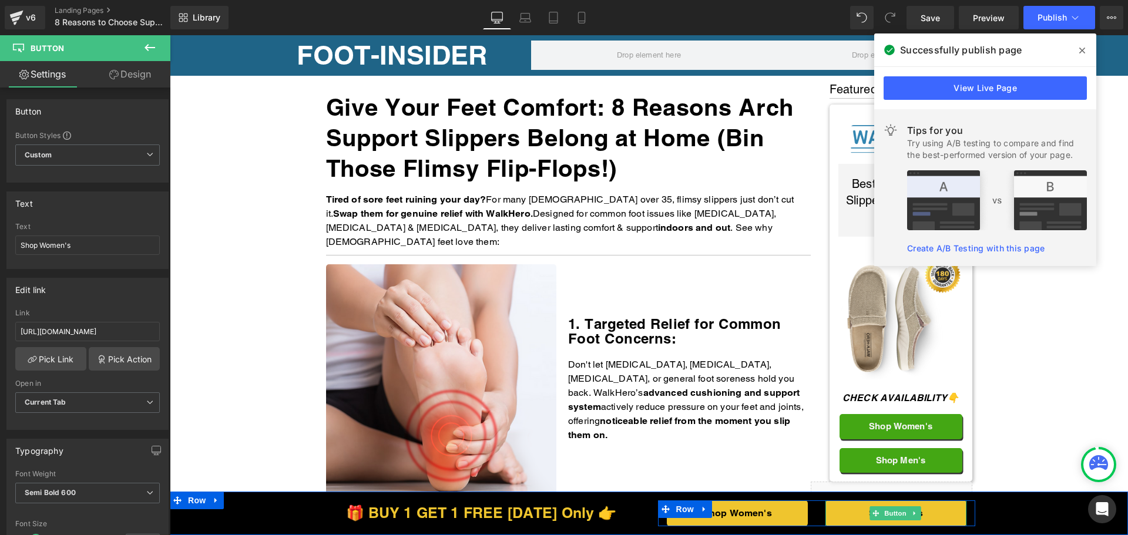
drag, startPoint x: 893, startPoint y: 513, endPoint x: 596, endPoint y: 447, distance: 304.5
click at [893, 513] on span "Button" at bounding box center [894, 513] width 27 height 14
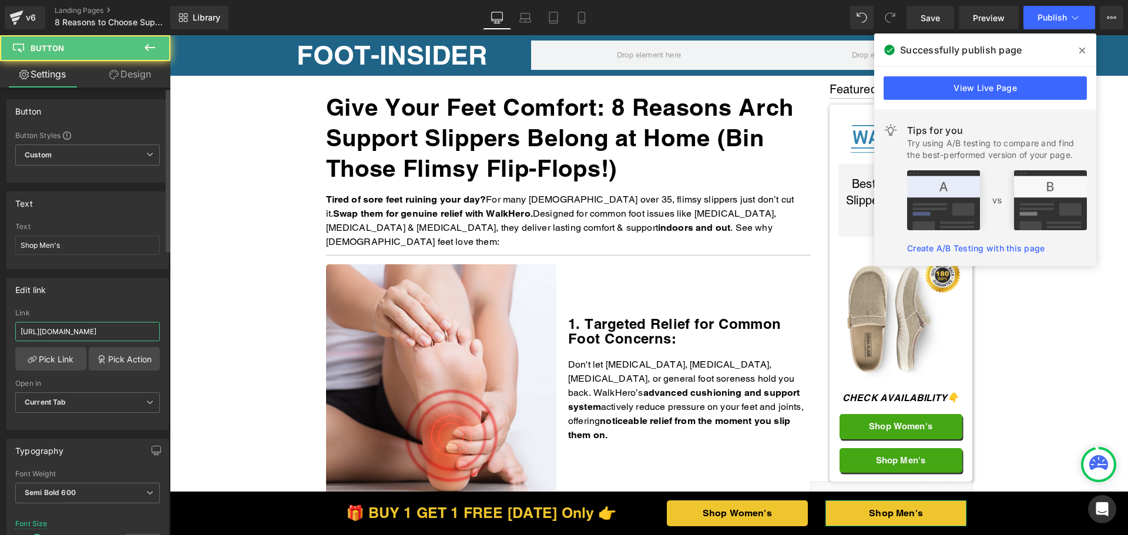
click at [88, 332] on input "[URL][DOMAIN_NAME]" at bounding box center [87, 331] width 144 height 19
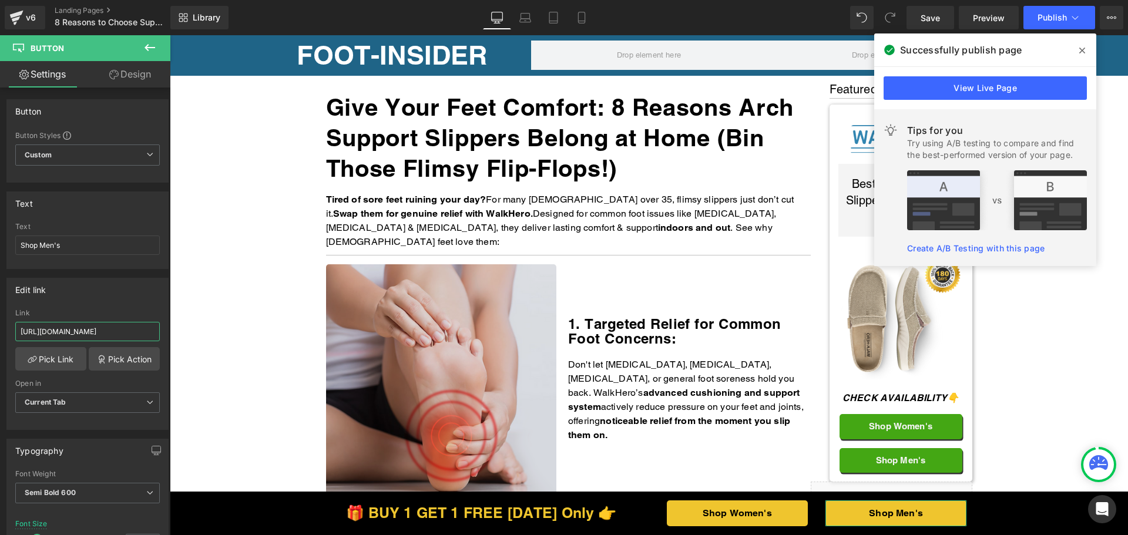
paste input "[DOMAIN_NAME][URL]"
type input "[URL][DOMAIN_NAME]"
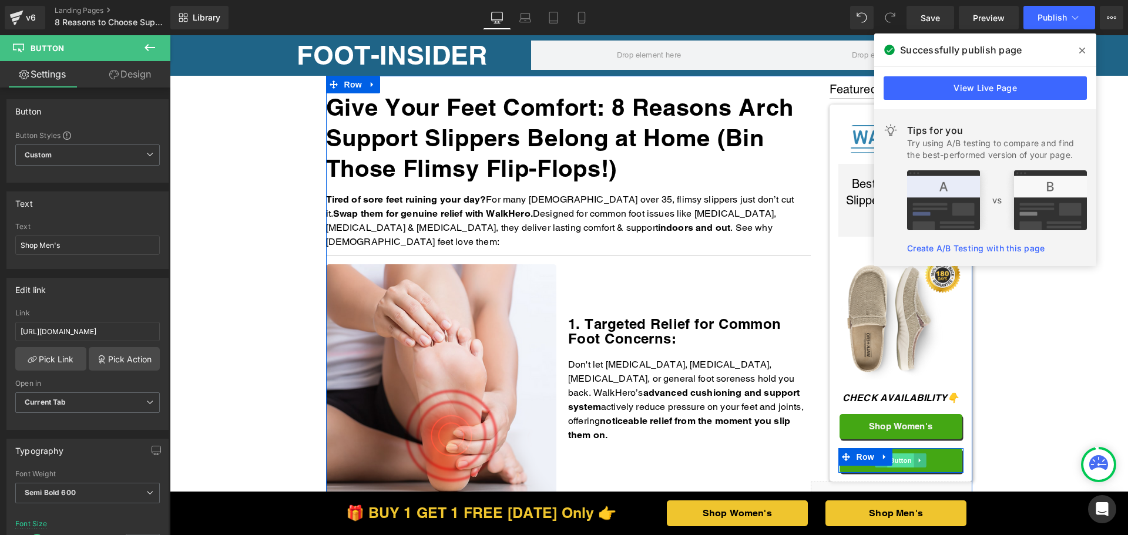
click at [896, 456] on span "Button" at bounding box center [900, 460] width 27 height 14
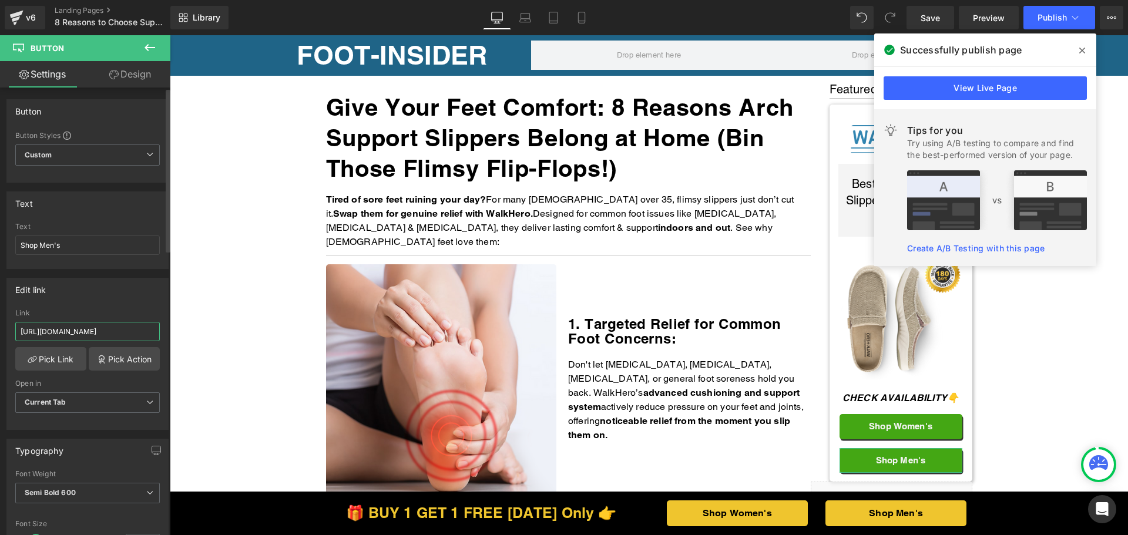
click at [85, 332] on input "[URL][DOMAIN_NAME]" at bounding box center [87, 331] width 144 height 19
paste input "[DOMAIN_NAME][URL]"
type input "[URL][DOMAIN_NAME]"
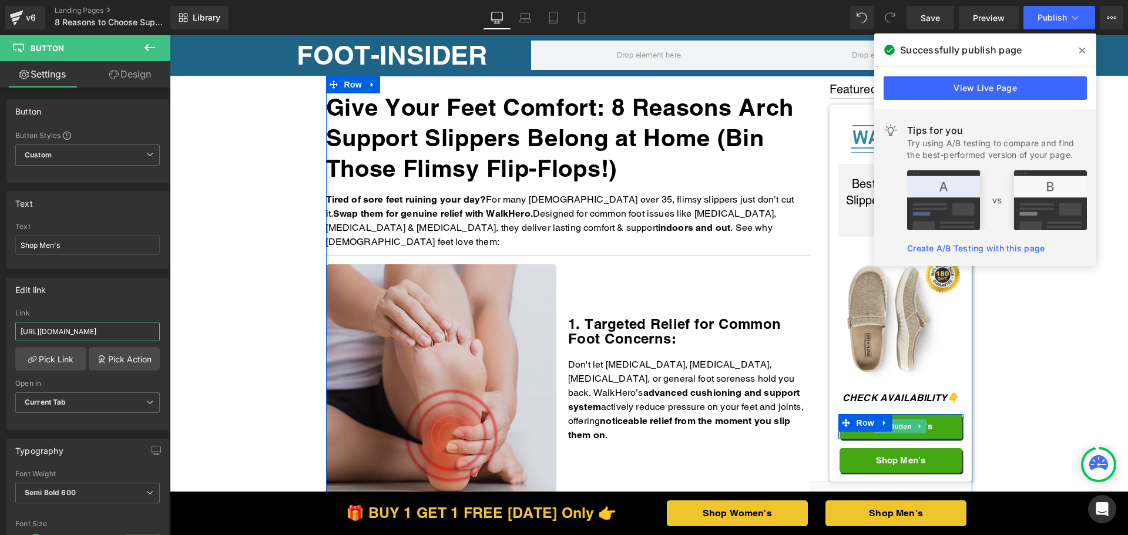
drag, startPoint x: 891, startPoint y: 426, endPoint x: 463, endPoint y: 388, distance: 429.8
click at [891, 426] on span "Button" at bounding box center [900, 426] width 27 height 14
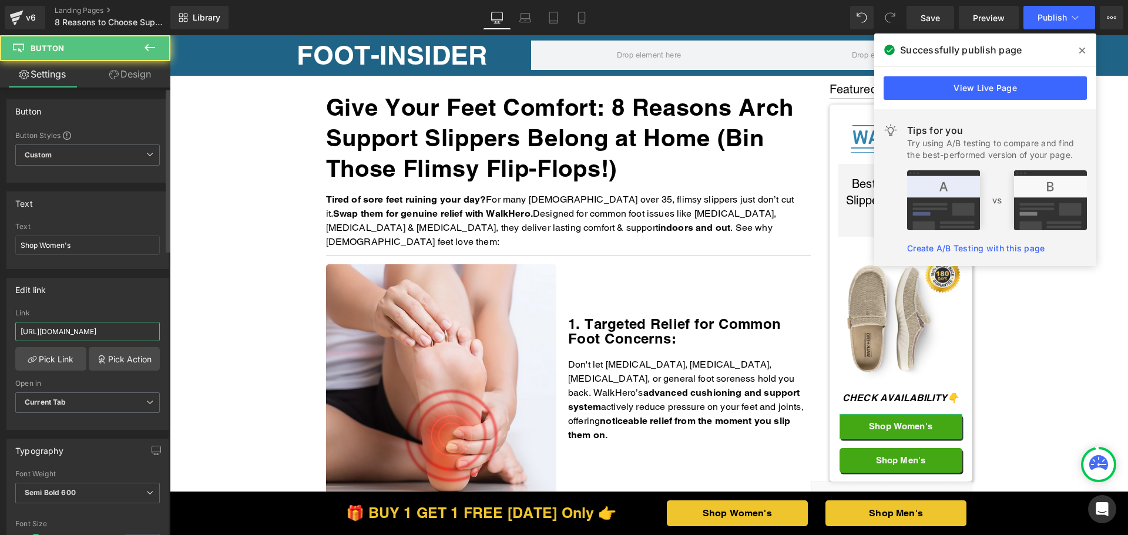
click at [116, 335] on input "[URL][DOMAIN_NAME]" at bounding box center [87, 331] width 144 height 19
paste input "text"
type input "[URL][DOMAIN_NAME]"
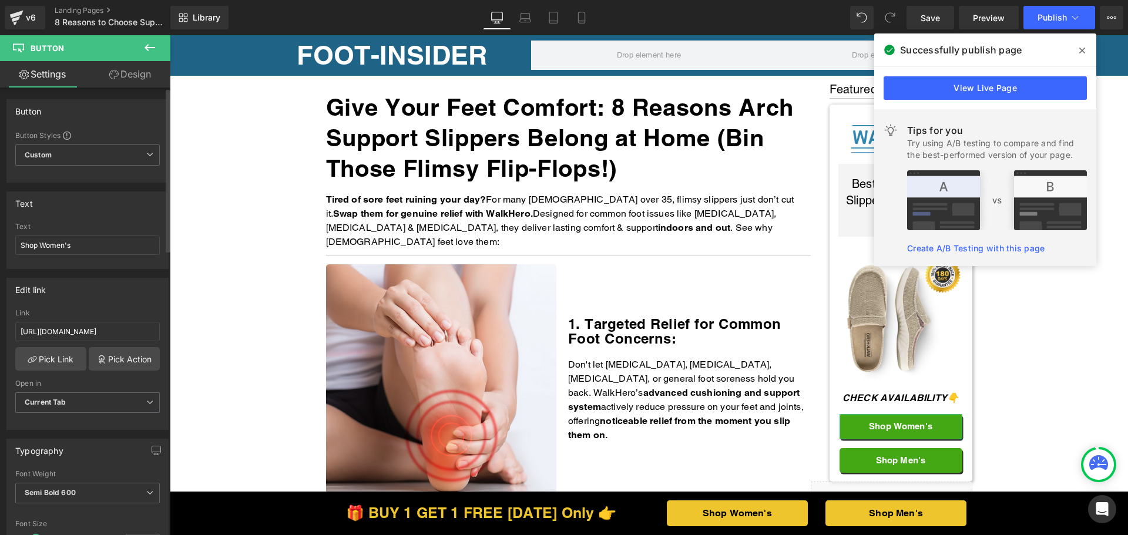
click at [119, 300] on div "Edit link" at bounding box center [87, 289] width 161 height 22
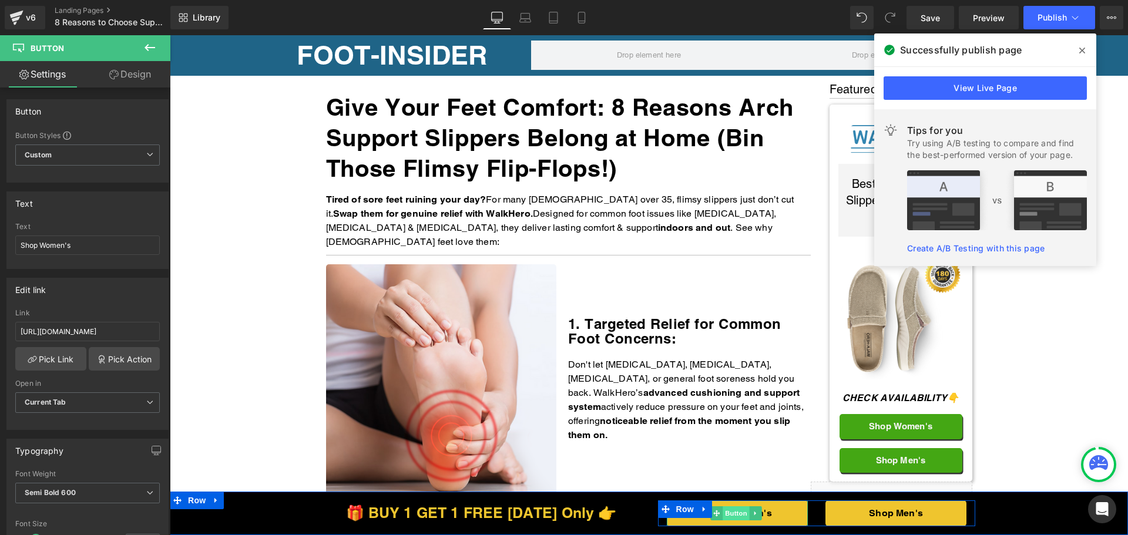
click at [735, 514] on span "Button" at bounding box center [736, 513] width 27 height 14
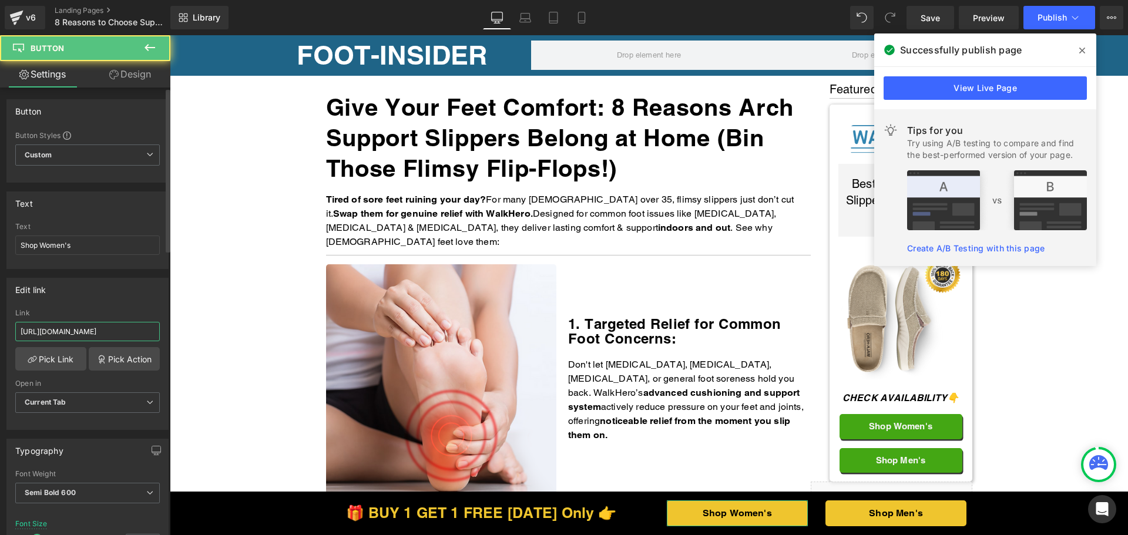
click at [93, 333] on input "[URL][DOMAIN_NAME]" at bounding box center [87, 331] width 144 height 19
paste input "text"
type input "[URL][DOMAIN_NAME]"
click at [101, 296] on div "Edit link" at bounding box center [87, 289] width 161 height 22
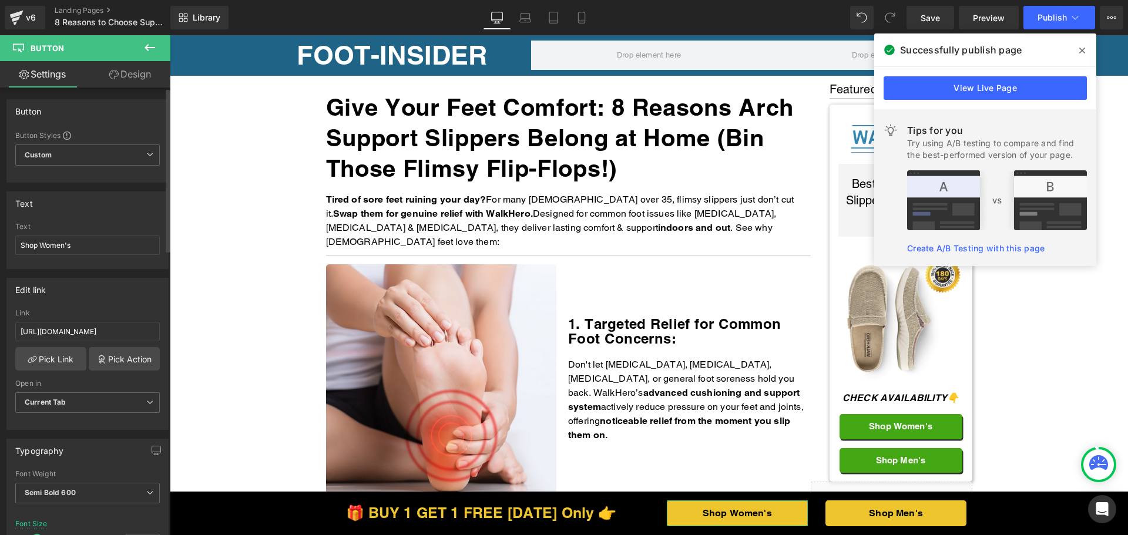
scroll to position [0, 0]
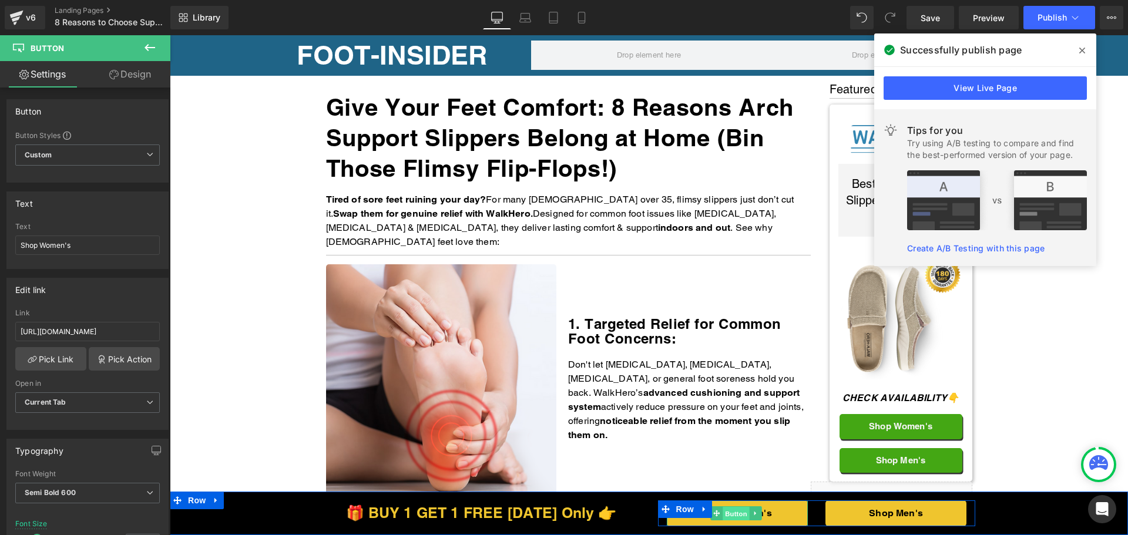
click at [730, 513] on span "Button" at bounding box center [736, 514] width 27 height 14
click at [884, 509] on span "Button" at bounding box center [894, 513] width 27 height 14
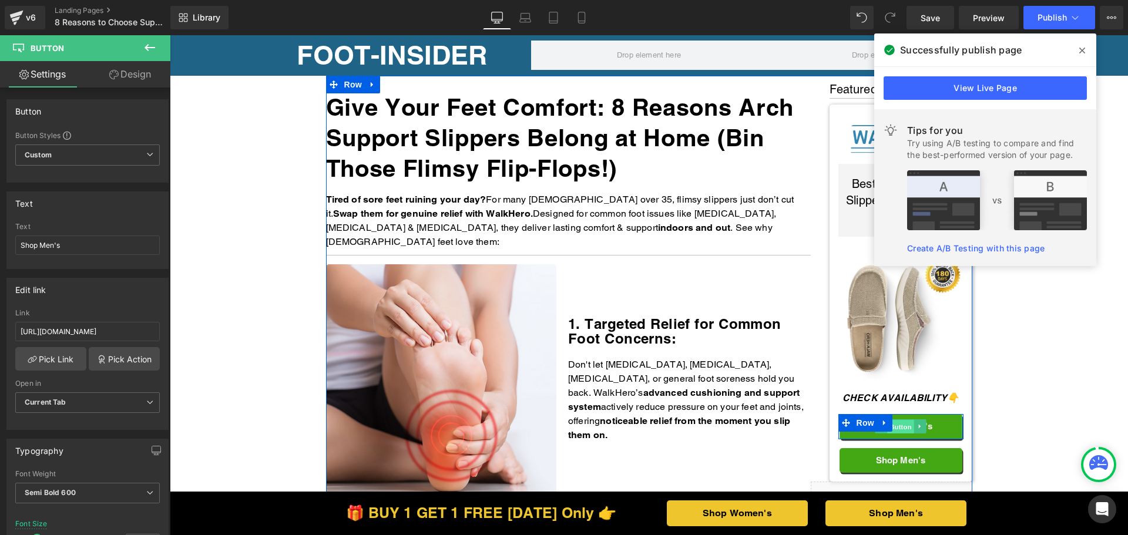
click at [900, 421] on span "Button" at bounding box center [900, 427] width 27 height 14
click at [894, 460] on span "Button" at bounding box center [900, 460] width 27 height 14
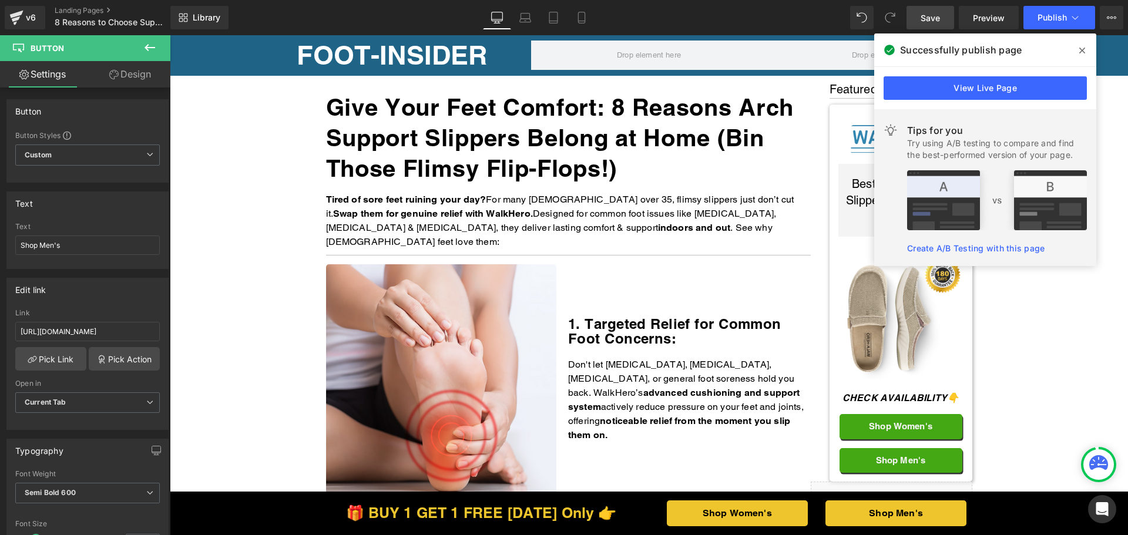
click at [924, 23] on span "Save" at bounding box center [929, 18] width 19 height 12
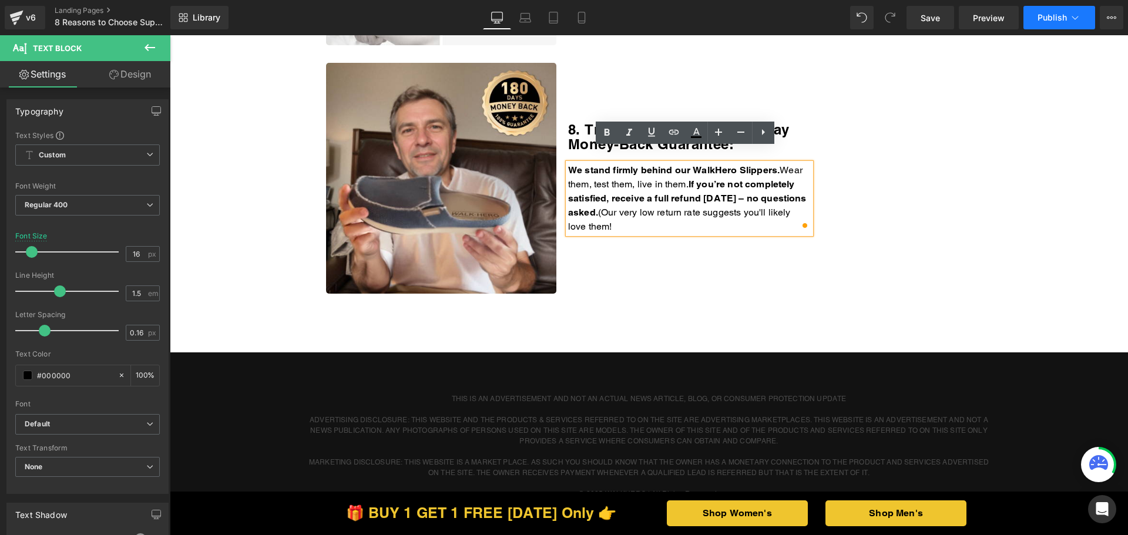
click at [1048, 11] on button "Publish" at bounding box center [1059, 17] width 72 height 23
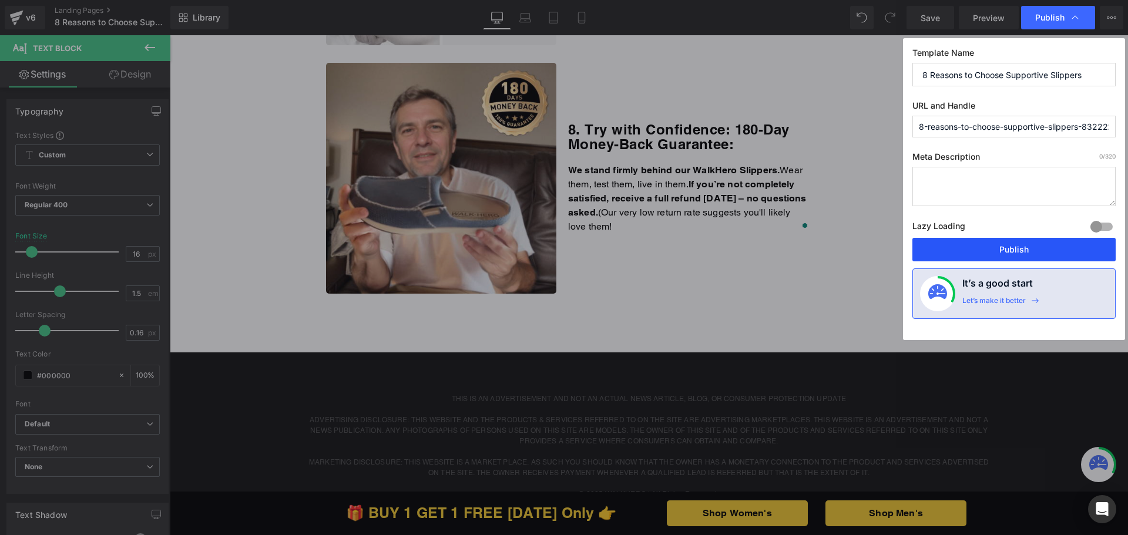
click at [0, 0] on button "Publish" at bounding box center [0, 0] width 0 height 0
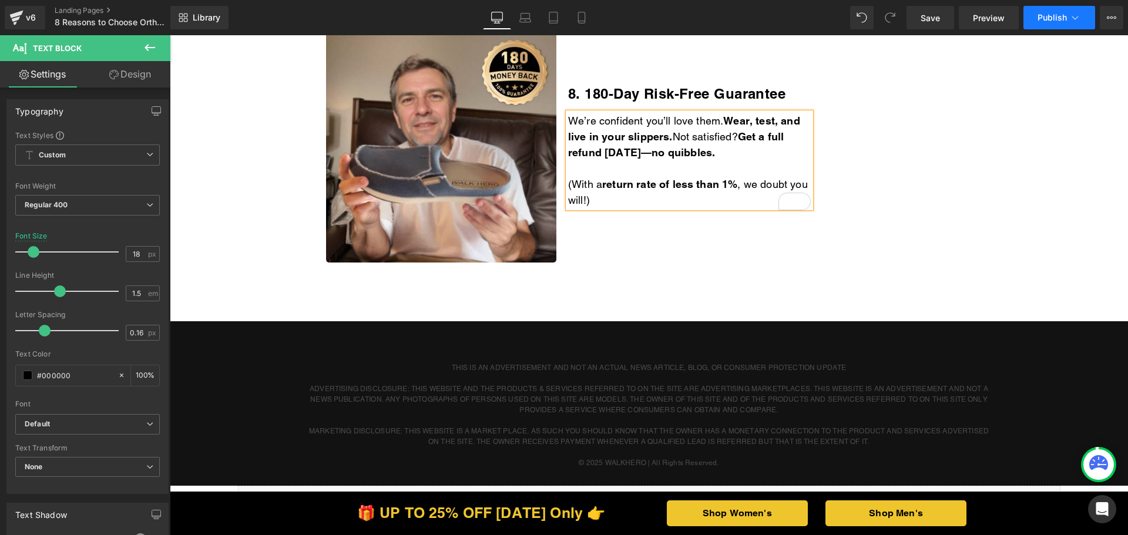
click at [1032, 18] on button "Publish" at bounding box center [1059, 17] width 72 height 23
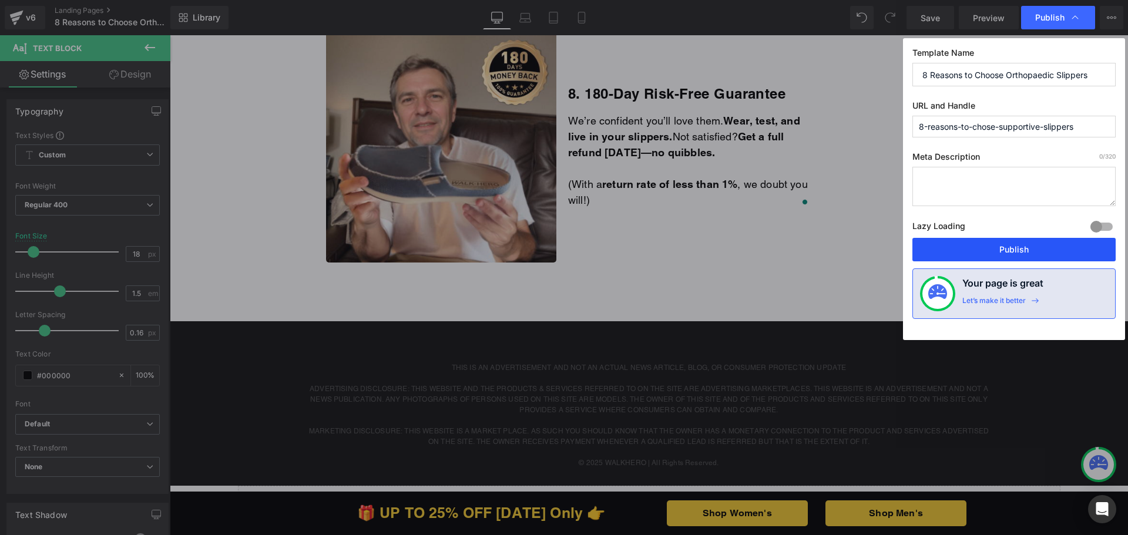
drag, startPoint x: 953, startPoint y: 247, endPoint x: 658, endPoint y: 138, distance: 313.8
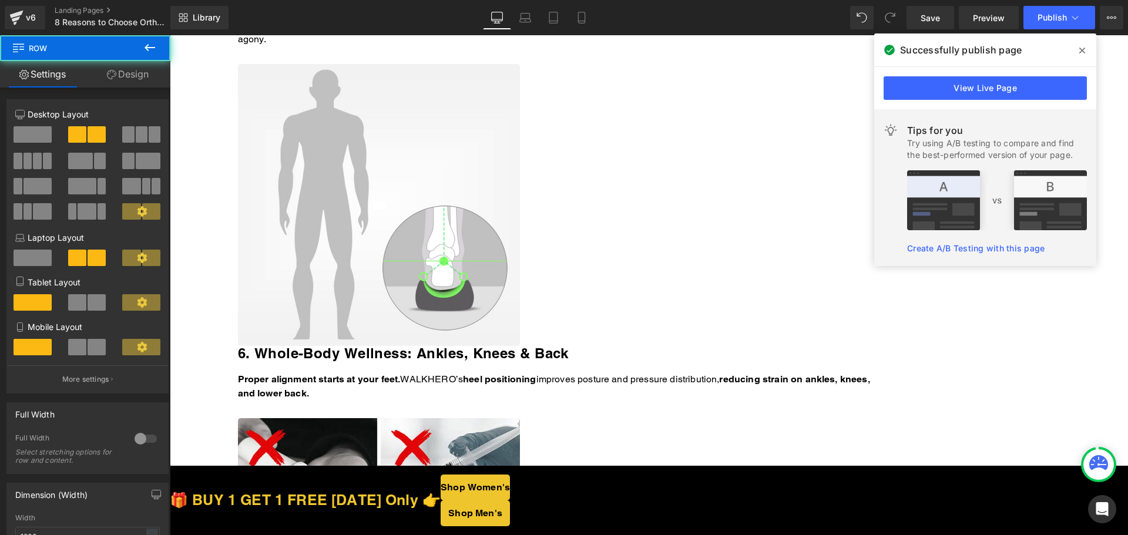
click at [170, 35] on icon at bounding box center [170, 35] width 0 height 0
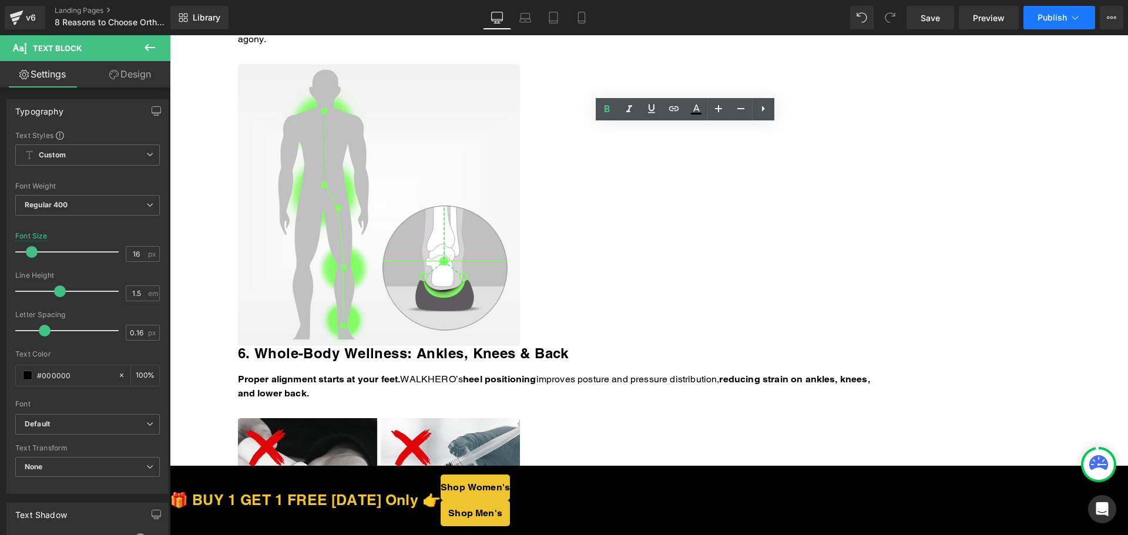
click at [1039, 15] on span "Publish" at bounding box center [1051, 17] width 29 height 9
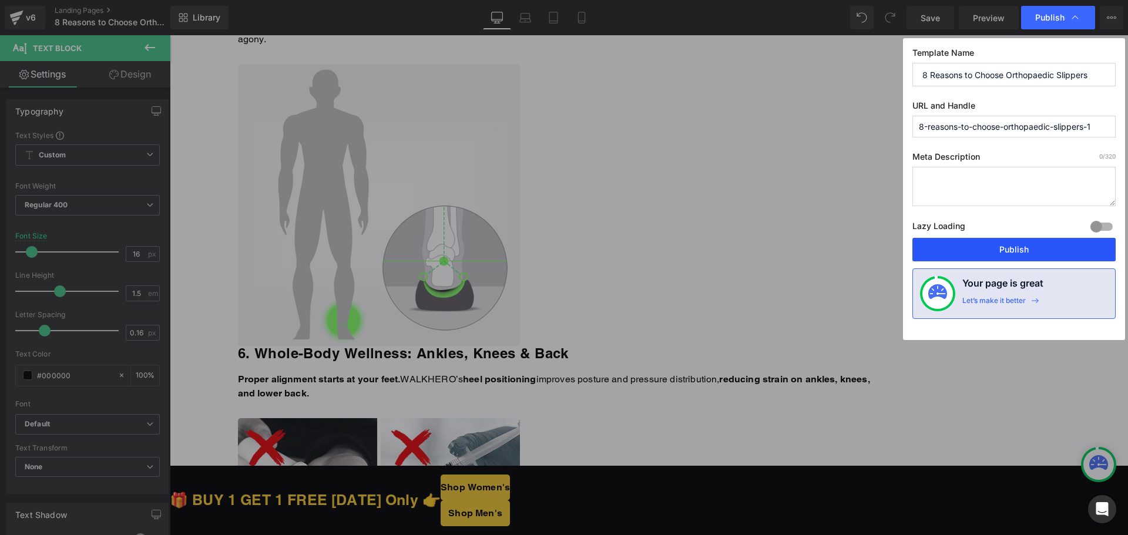
click at [936, 253] on button "Publish" at bounding box center [1013, 249] width 203 height 23
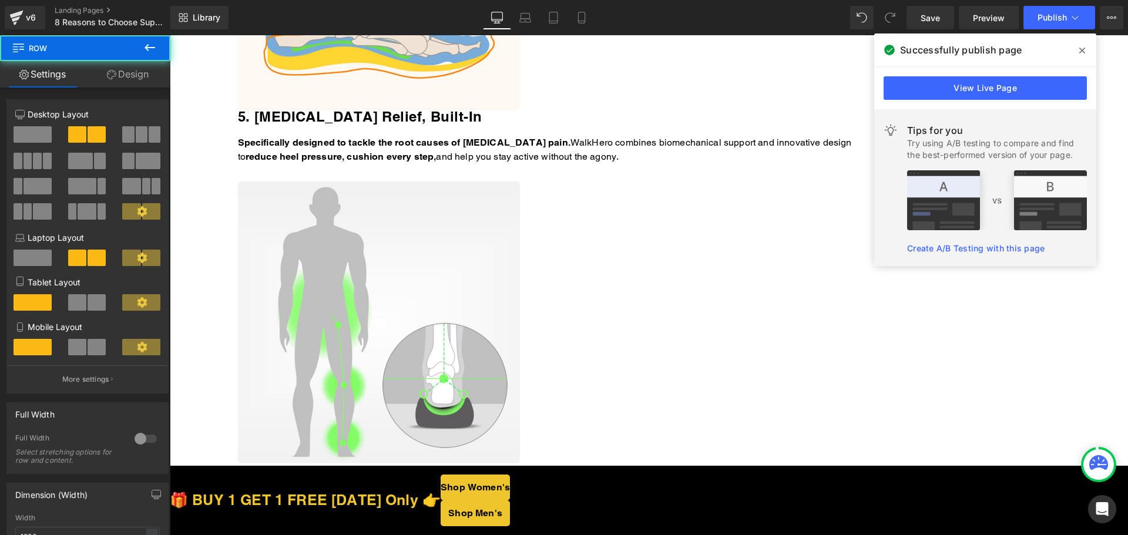
scroll to position [1879, 0]
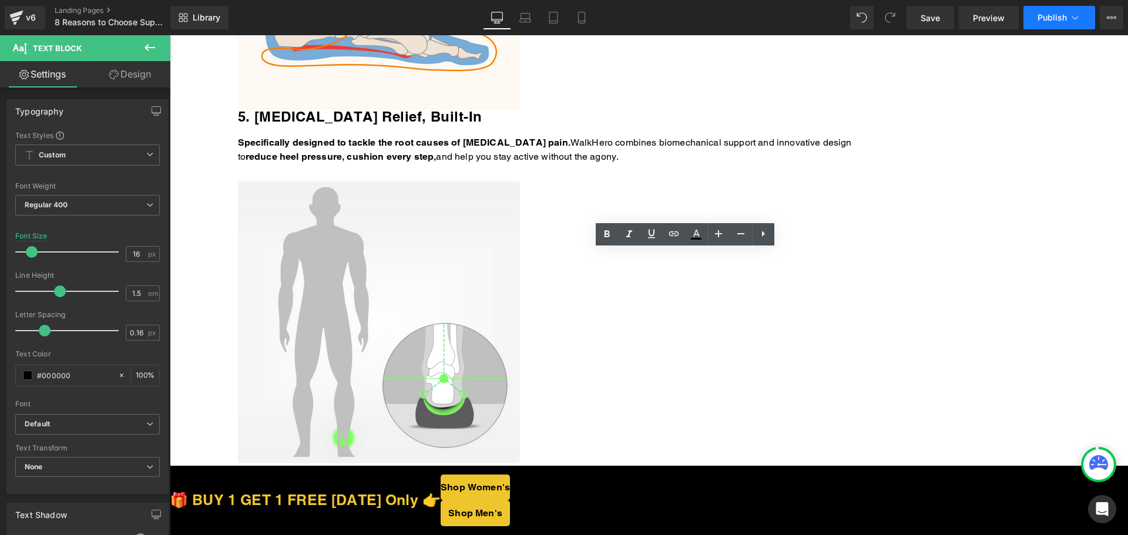
click at [1045, 17] on span "Publish" at bounding box center [1051, 17] width 29 height 9
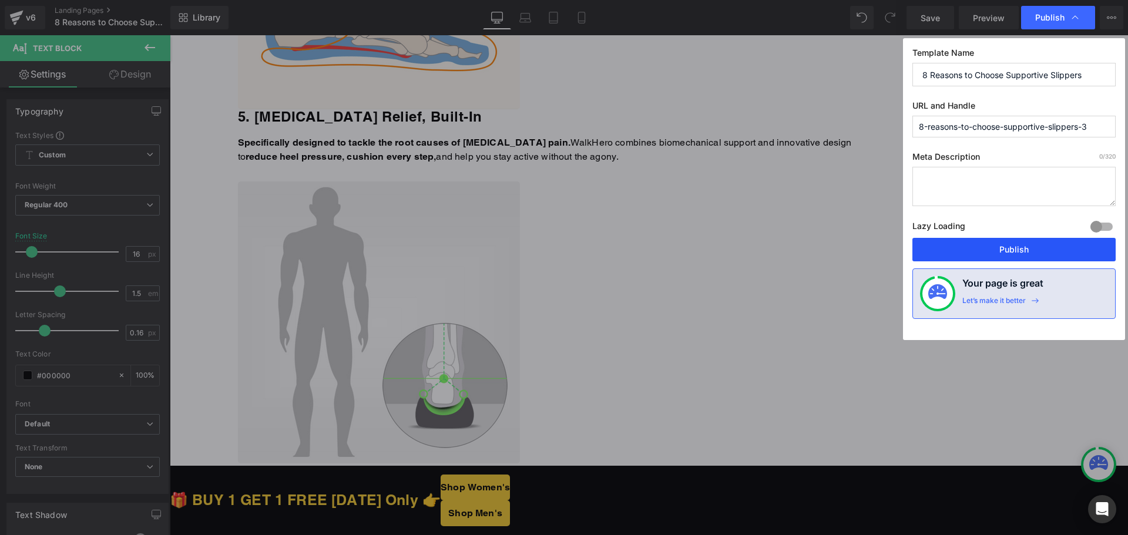
click at [951, 248] on button "Publish" at bounding box center [1013, 249] width 203 height 23
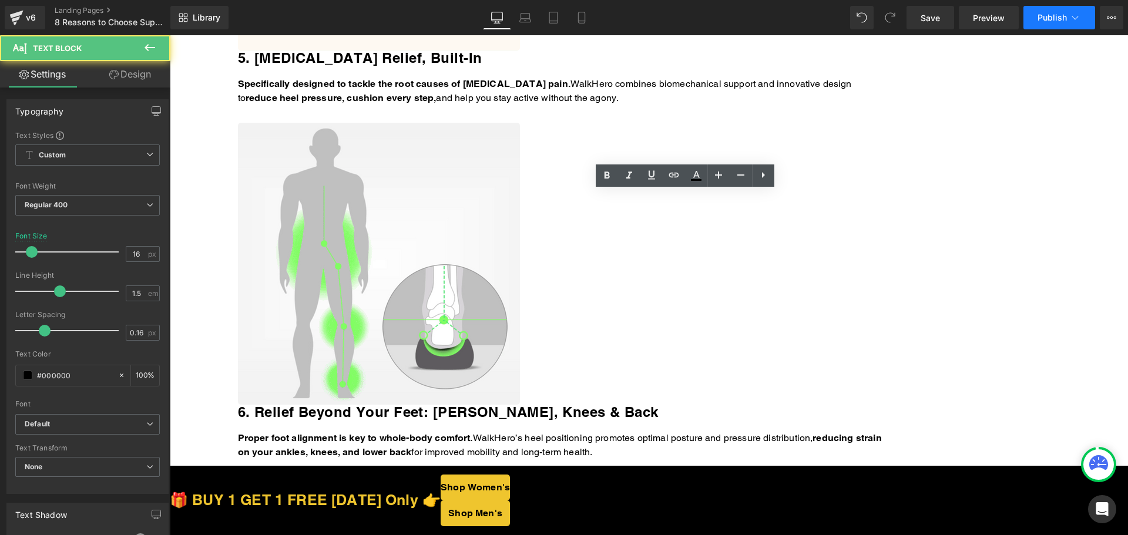
click at [1035, 17] on button "Publish" at bounding box center [1059, 17] width 72 height 23
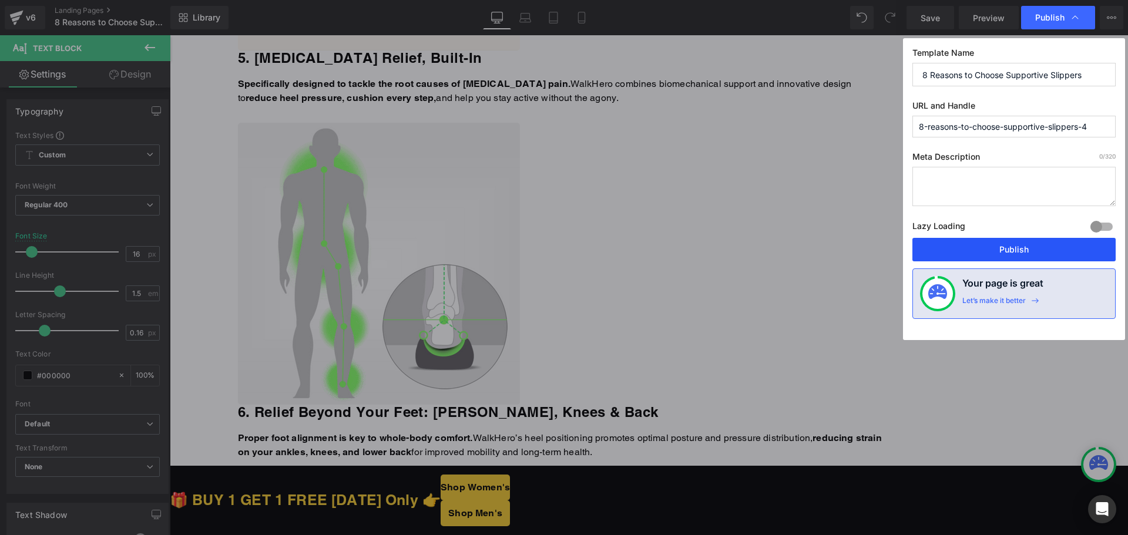
drag, startPoint x: 977, startPoint y: 246, endPoint x: 751, endPoint y: 127, distance: 254.8
click at [0, 0] on button "Publish" at bounding box center [0, 0] width 0 height 0
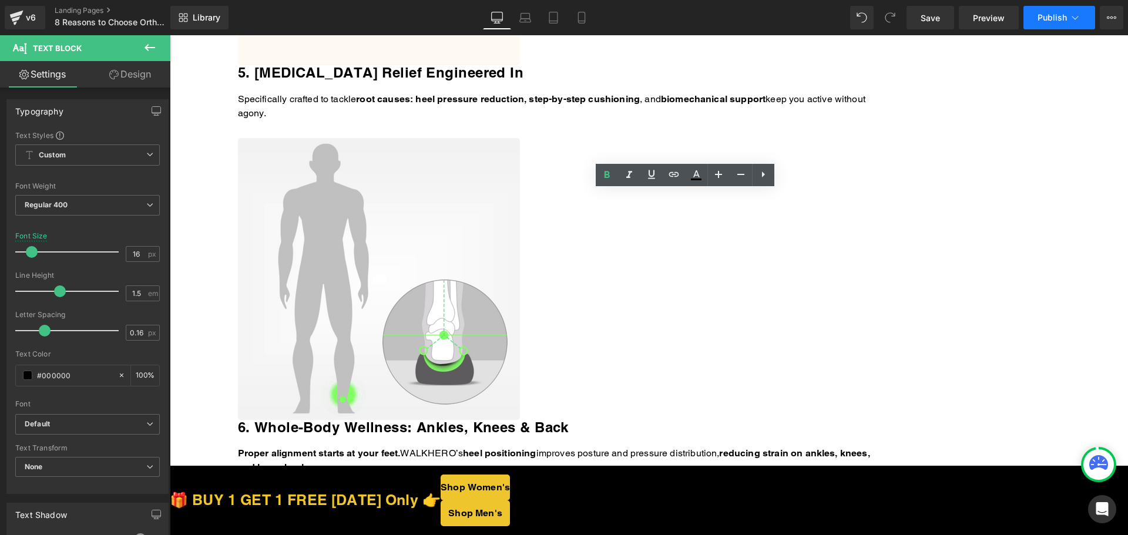
click at [1032, 14] on button "Publish" at bounding box center [1059, 17] width 72 height 23
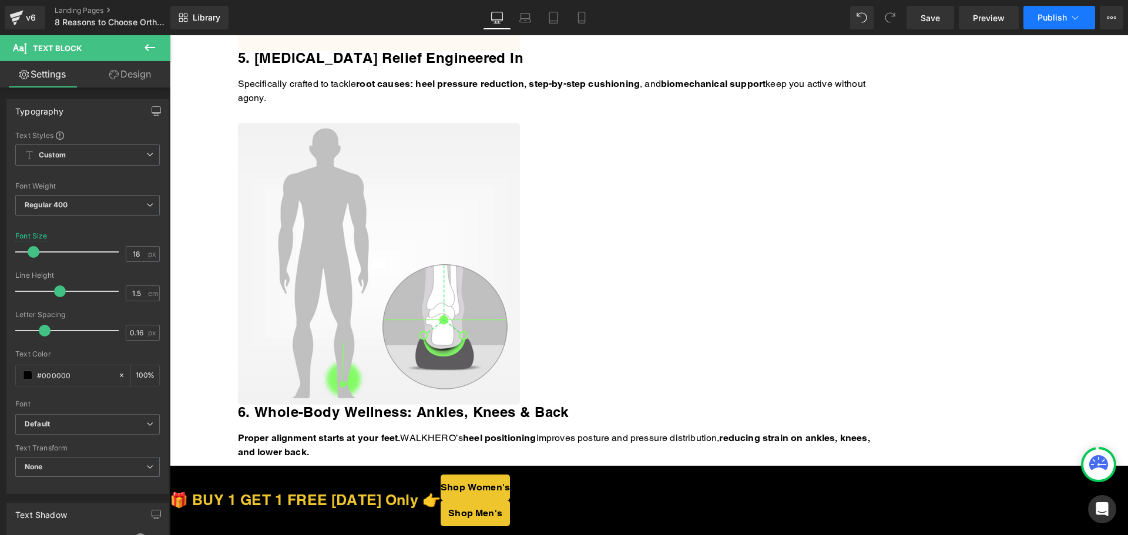
click at [1044, 16] on span "Publish" at bounding box center [1051, 17] width 29 height 9
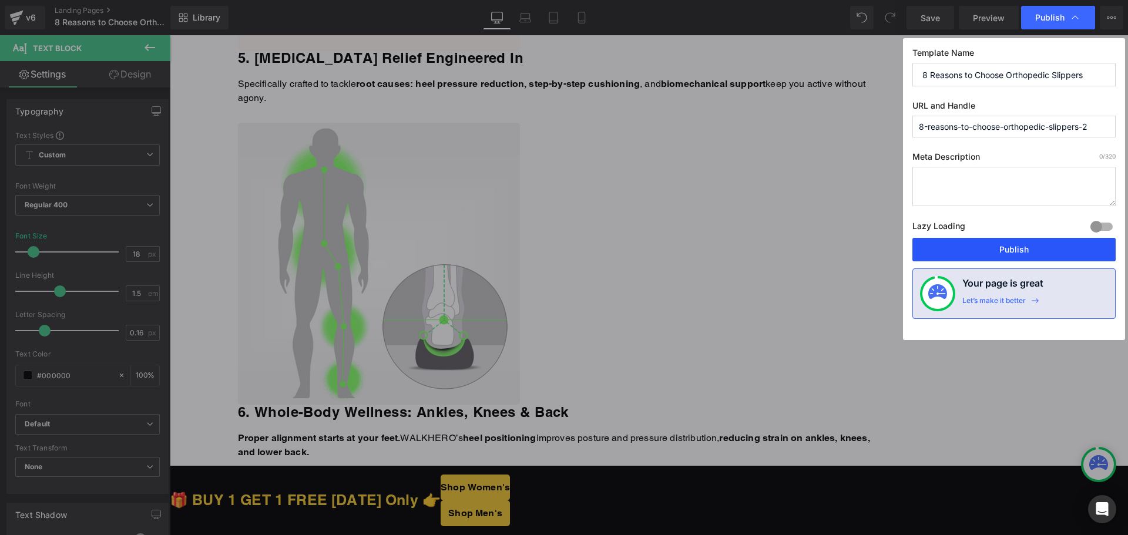
click at [985, 251] on button "Publish" at bounding box center [1013, 249] width 203 height 23
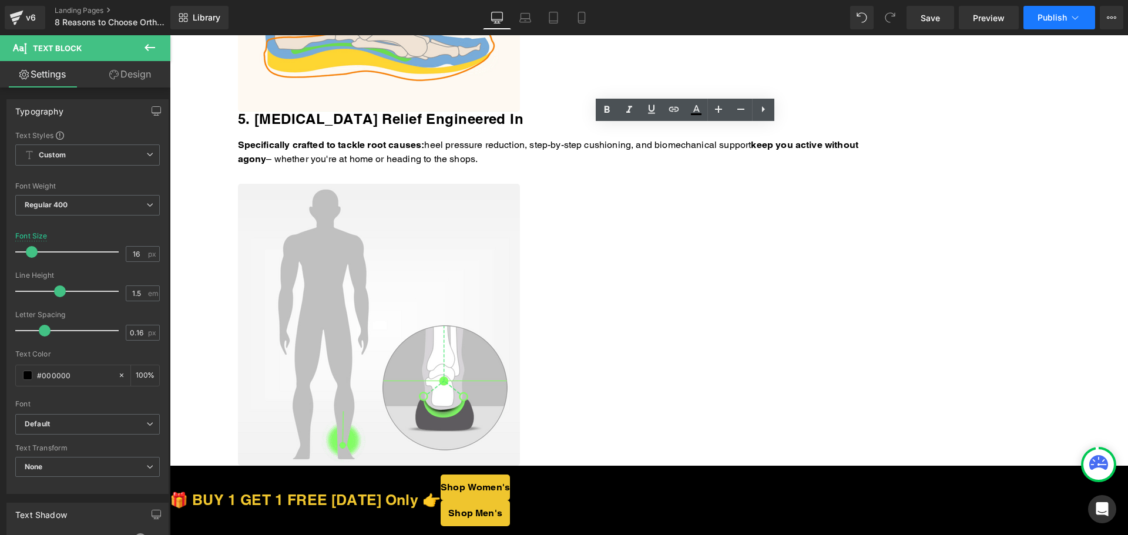
click at [1074, 18] on icon at bounding box center [1075, 18] width 6 height 4
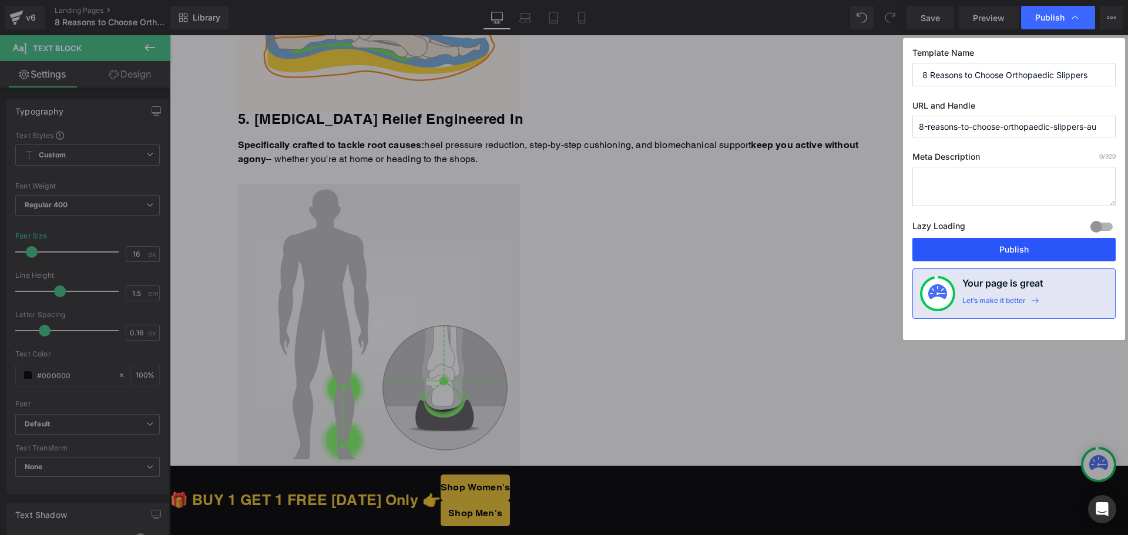
click at [973, 245] on button "Publish" at bounding box center [1013, 249] width 203 height 23
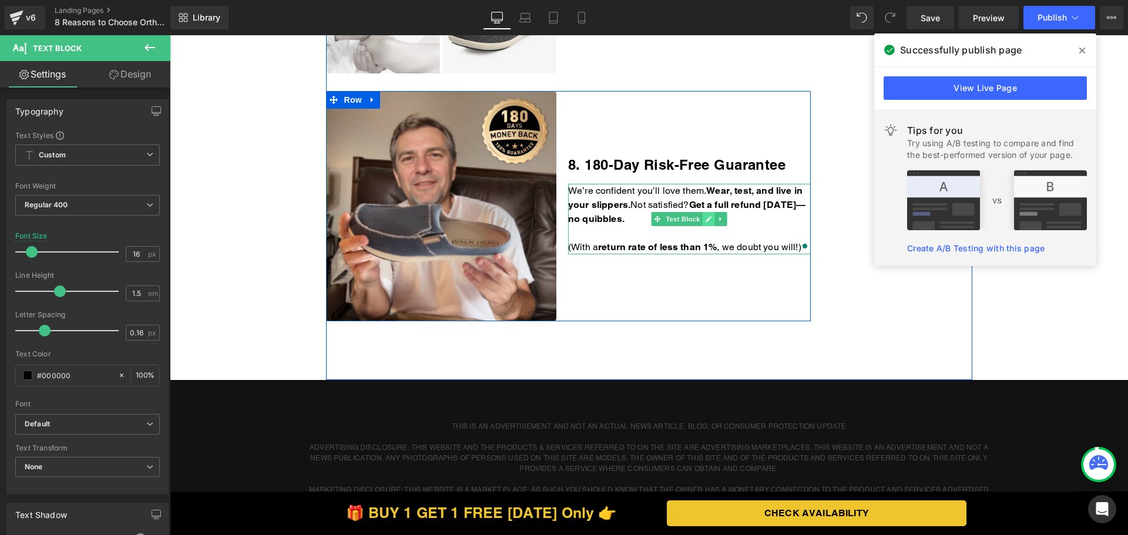
click at [709, 218] on link at bounding box center [708, 219] width 12 height 14
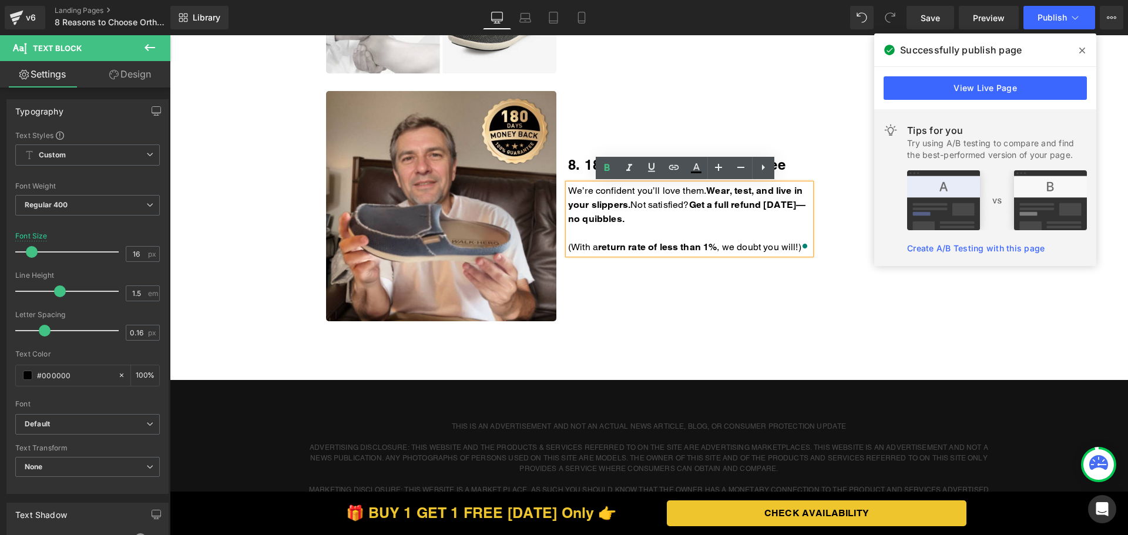
click at [691, 218] on p "We’re confident you’ll love them. Wear, test, and live in your slippers. Not sa…" at bounding box center [689, 205] width 243 height 42
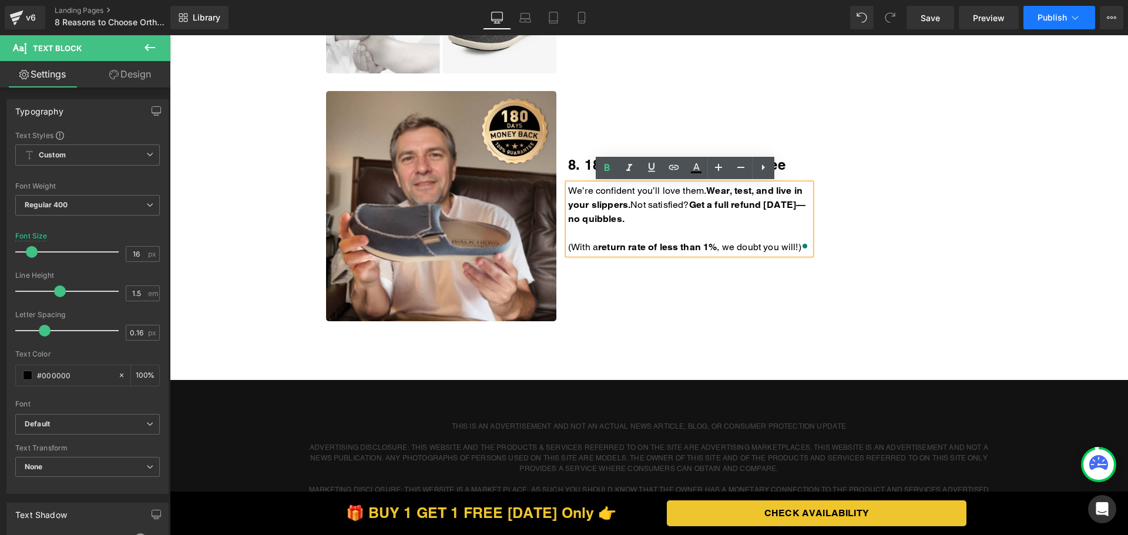
click at [1041, 15] on span "Publish" at bounding box center [1051, 17] width 29 height 9
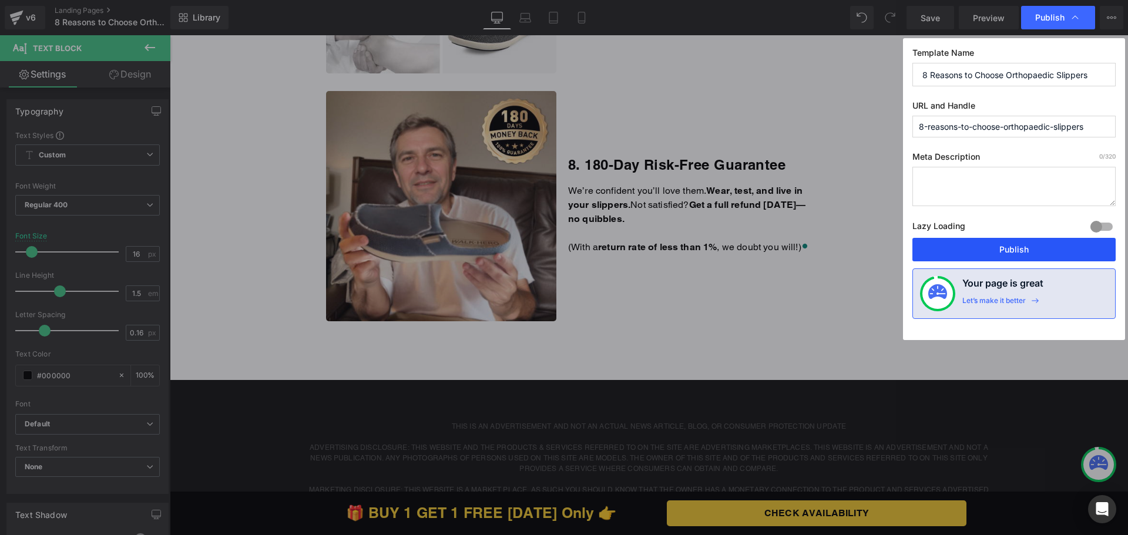
click at [0, 0] on button "Publish" at bounding box center [0, 0] width 0 height 0
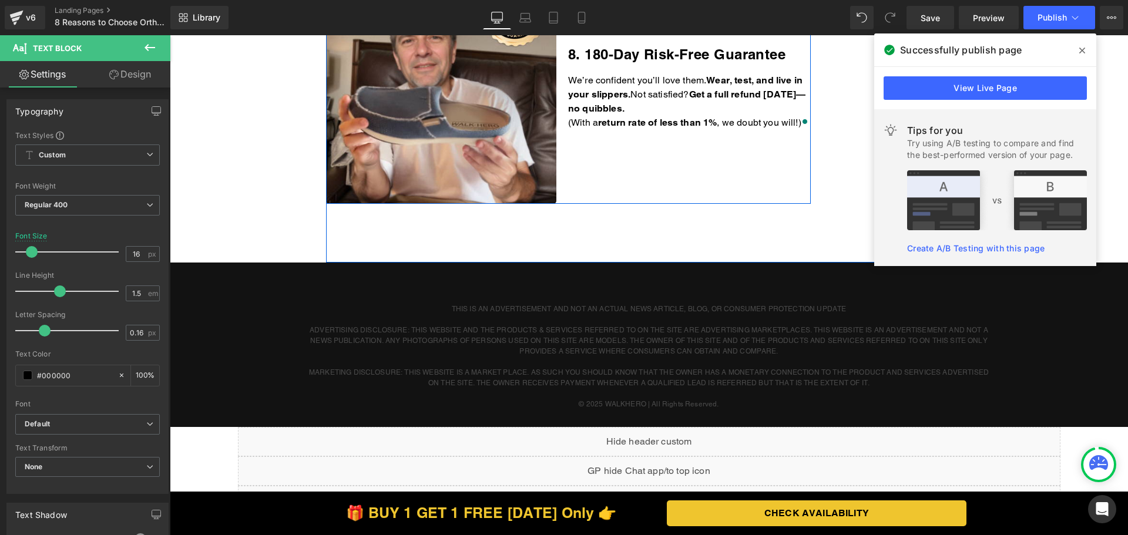
click at [766, 134] on div "8. 180-Day Risk-Free Guarantee Heading We’re confident you’ll love them. Wear, …" at bounding box center [689, 89] width 243 height 231
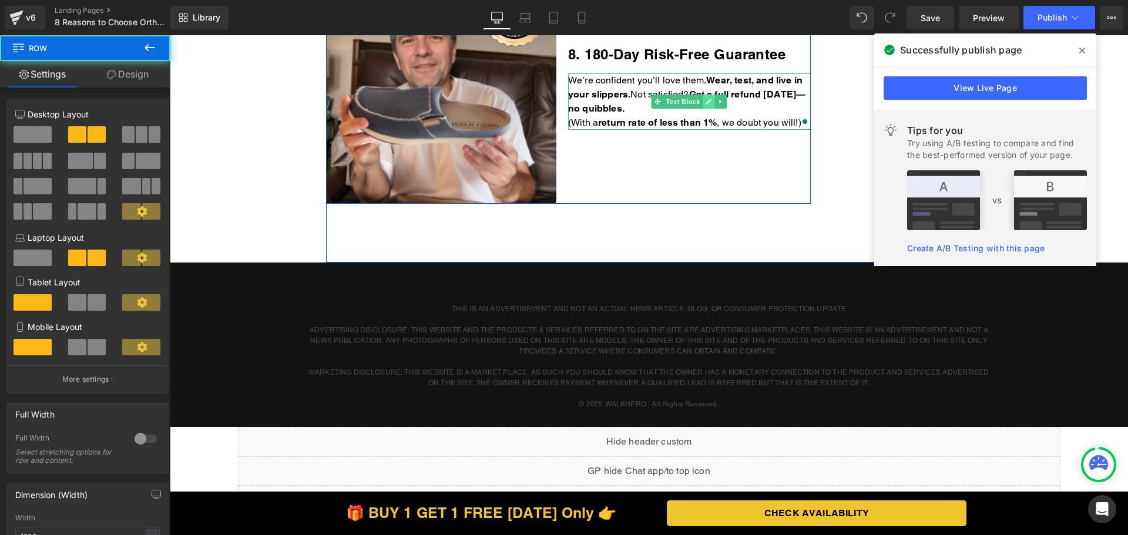
click at [706, 102] on icon at bounding box center [709, 102] width 6 height 6
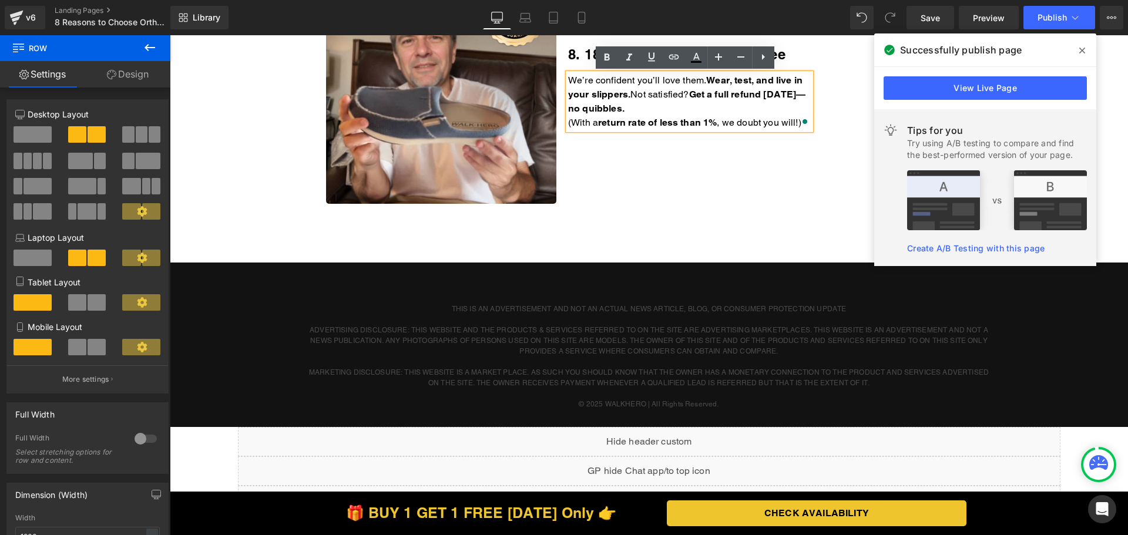
click at [692, 106] on p "We’re confident you’ll love them. Wear, test, and live in your slippers. Not sa…" at bounding box center [689, 94] width 243 height 42
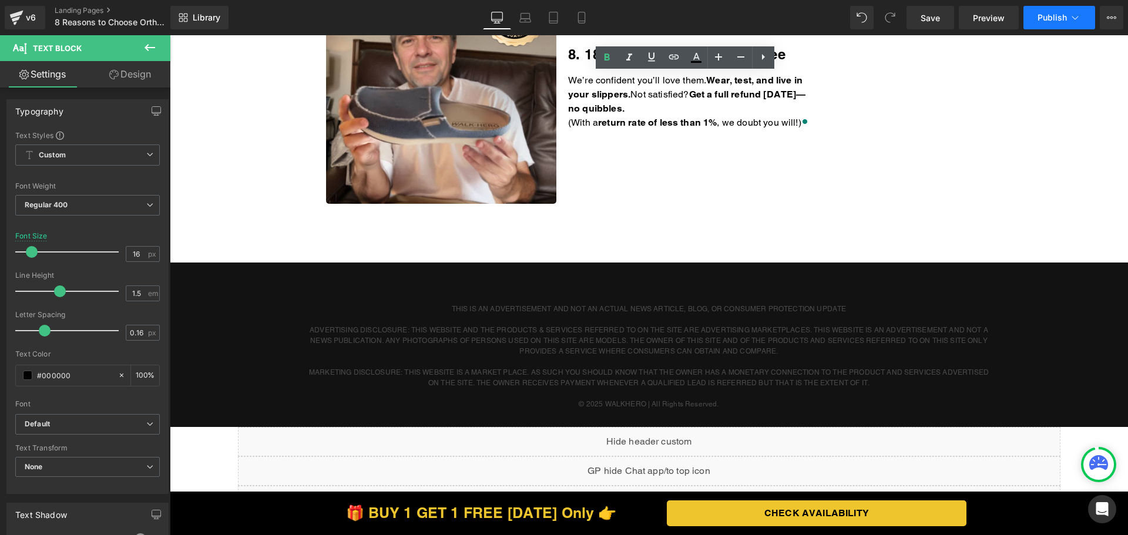
click at [1059, 14] on span "Publish" at bounding box center [1051, 17] width 29 height 9
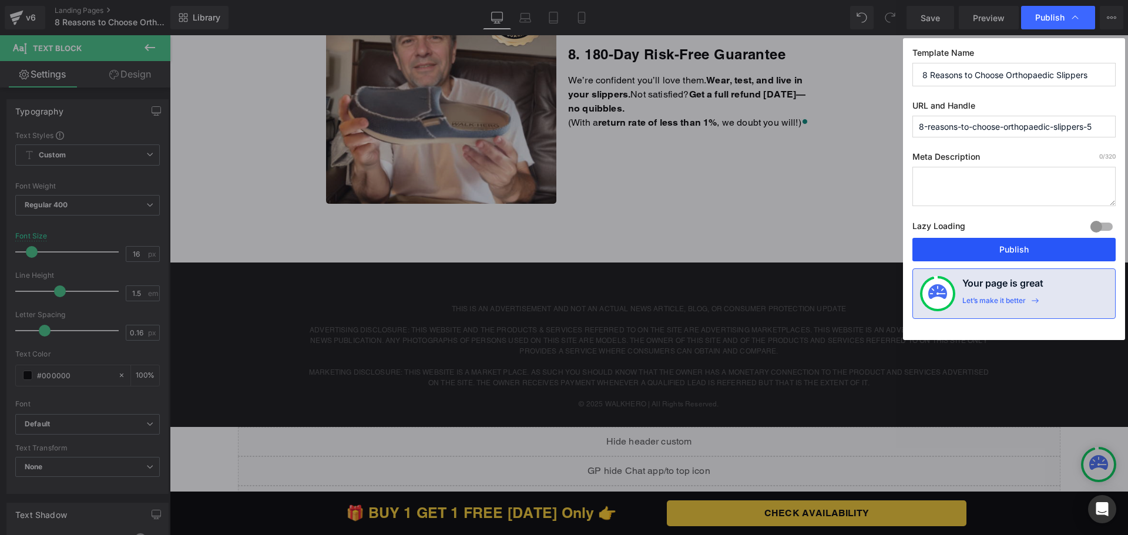
click at [989, 246] on button "Publish" at bounding box center [1013, 249] width 203 height 23
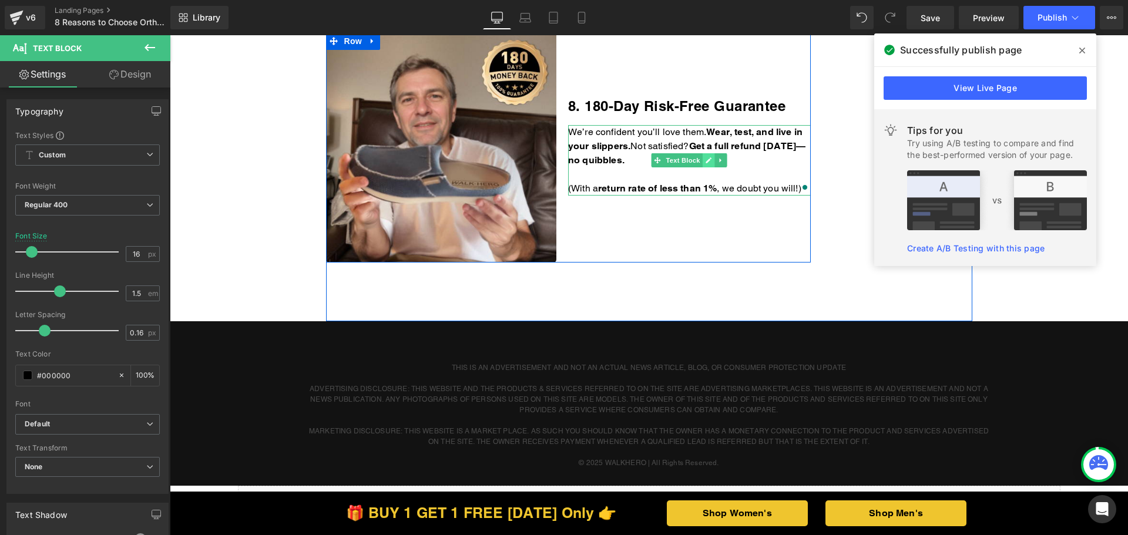
click at [707, 163] on icon at bounding box center [708, 160] width 6 height 7
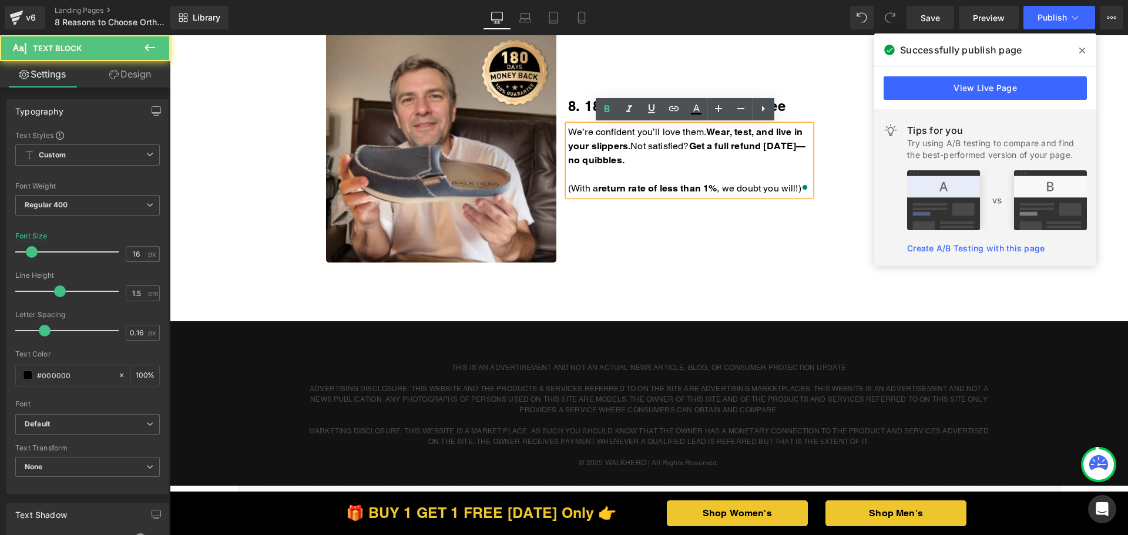
click at [697, 161] on p "We’re confident you’ll love them. Wear, test, and live in your slippers. Not sa…" at bounding box center [689, 146] width 243 height 42
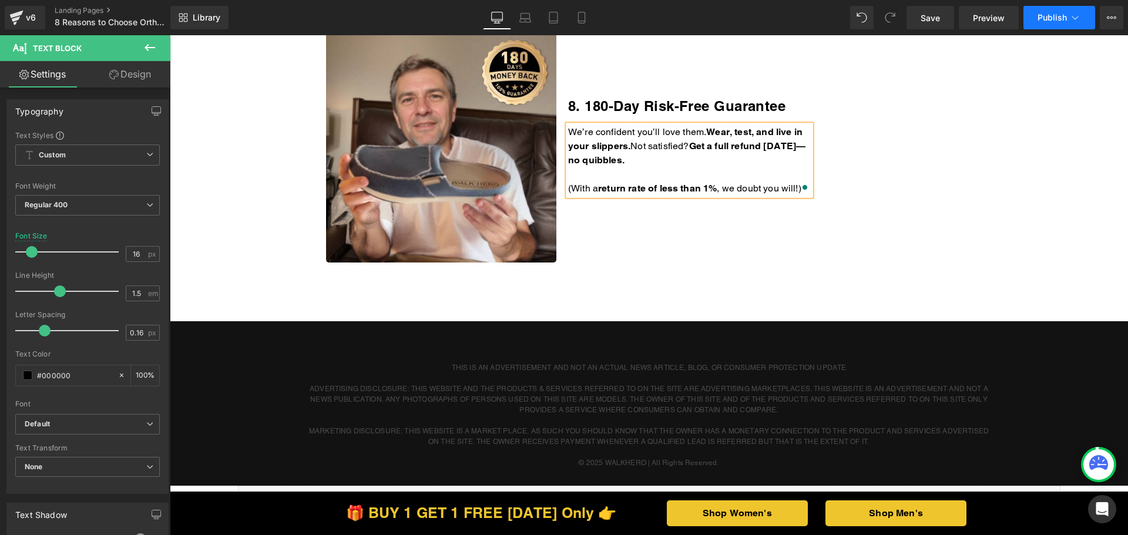
click at [1046, 15] on span "Publish" at bounding box center [1051, 17] width 29 height 9
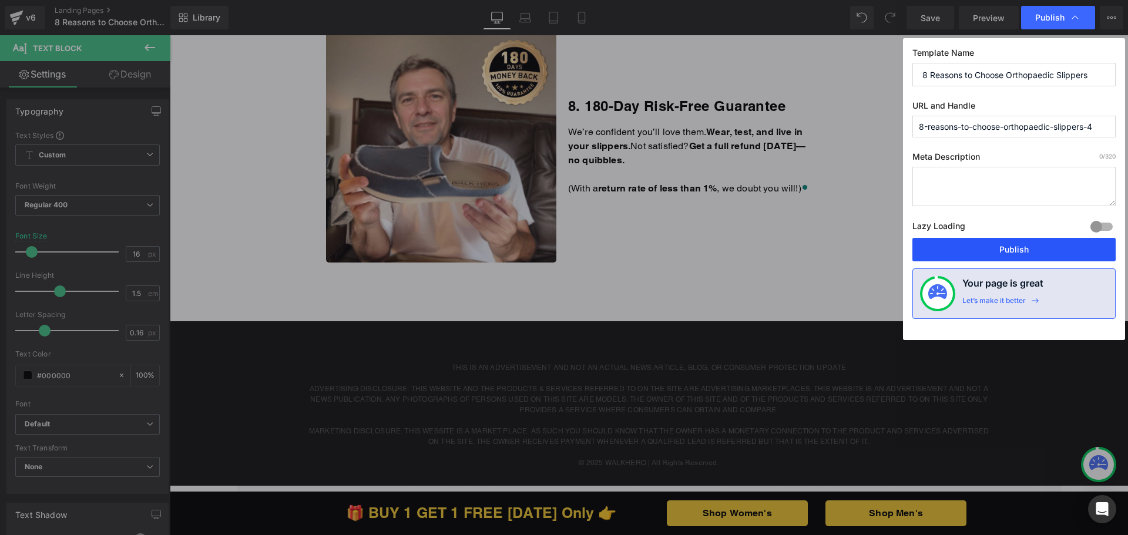
click at [1001, 247] on button "Publish" at bounding box center [1013, 249] width 203 height 23
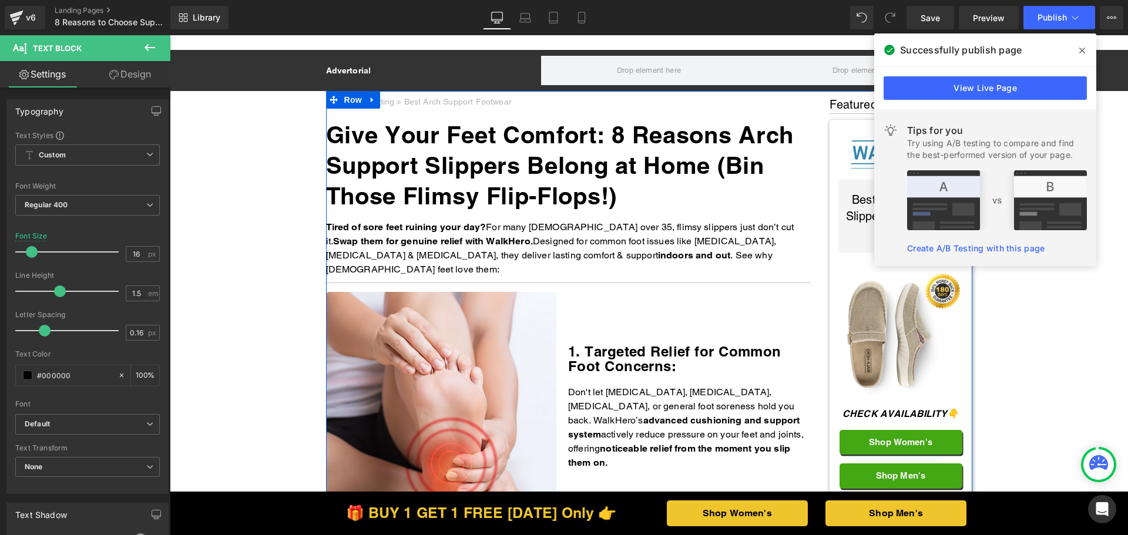
scroll to position [1938, 0]
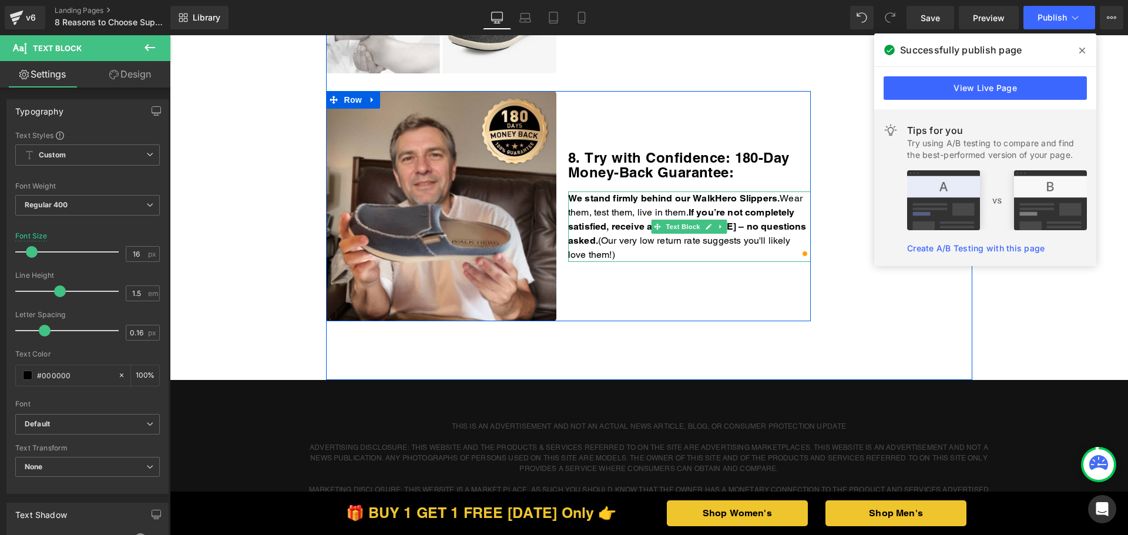
click at [706, 239] on p "We stand firmly behind our WalkHero Slippers. Wear them, test them, live in the…" at bounding box center [689, 226] width 243 height 70
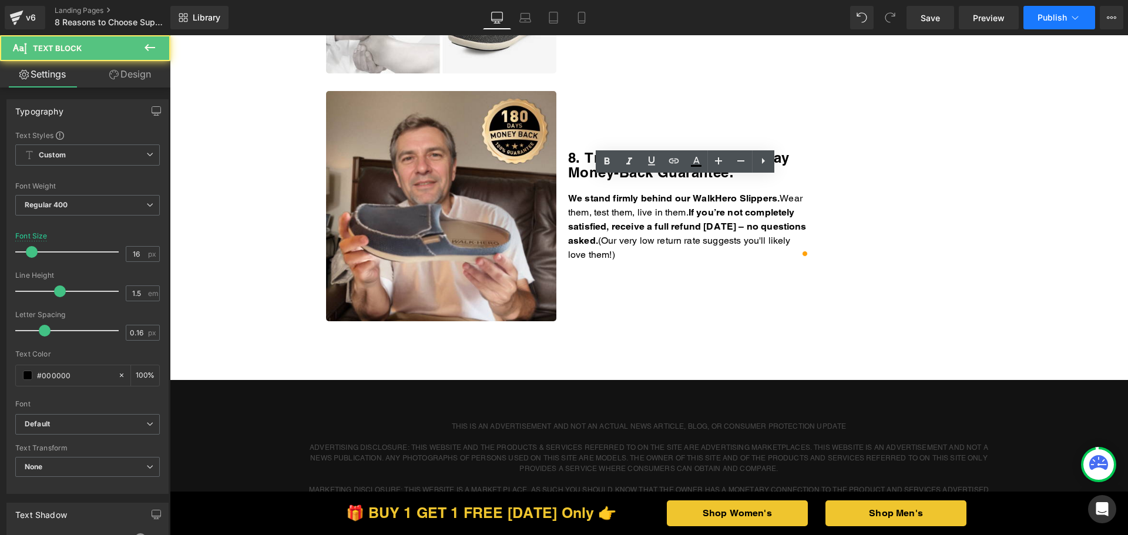
click at [1067, 6] on button "Publish" at bounding box center [1059, 17] width 72 height 23
